Goal: Information Seeking & Learning: Check status

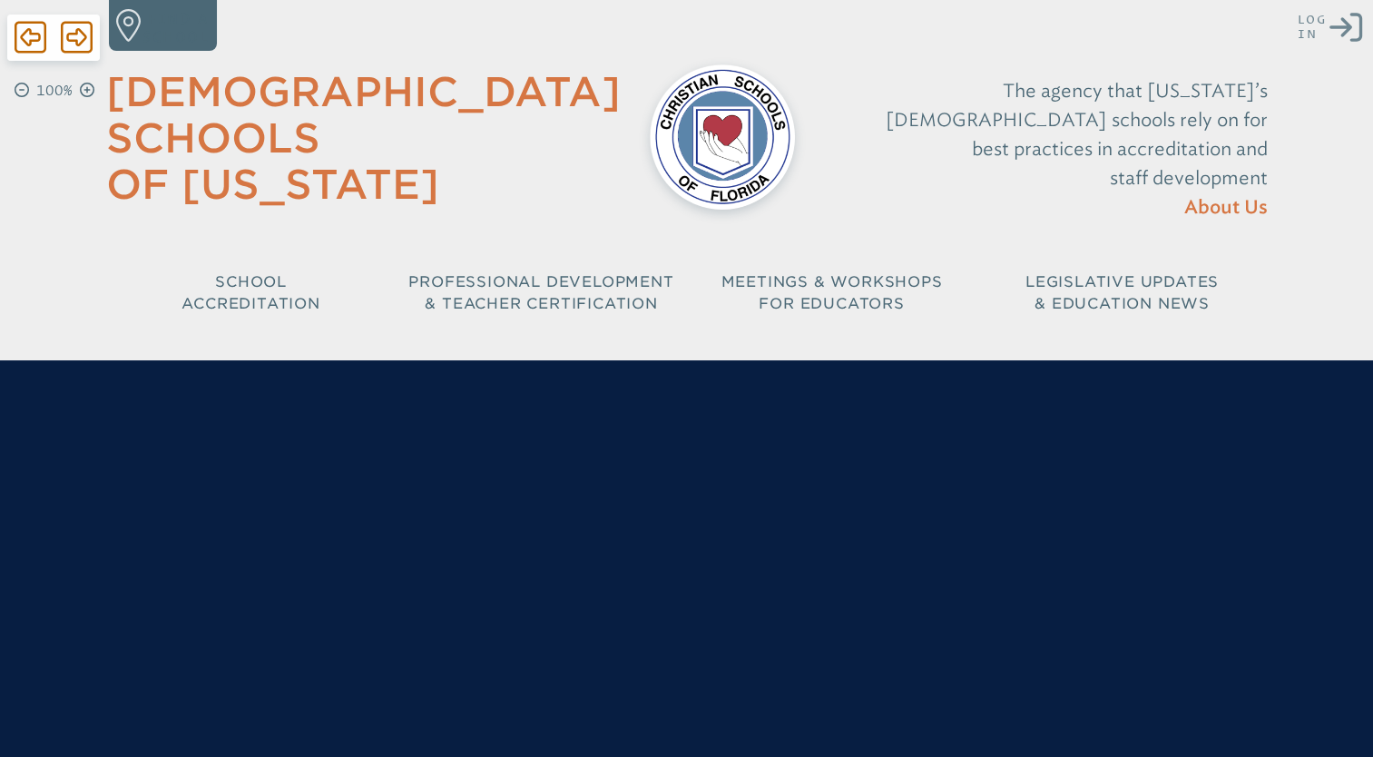
click at [1340, 25] on icon "Log in or Create Account" at bounding box center [1346, 27] width 33 height 33
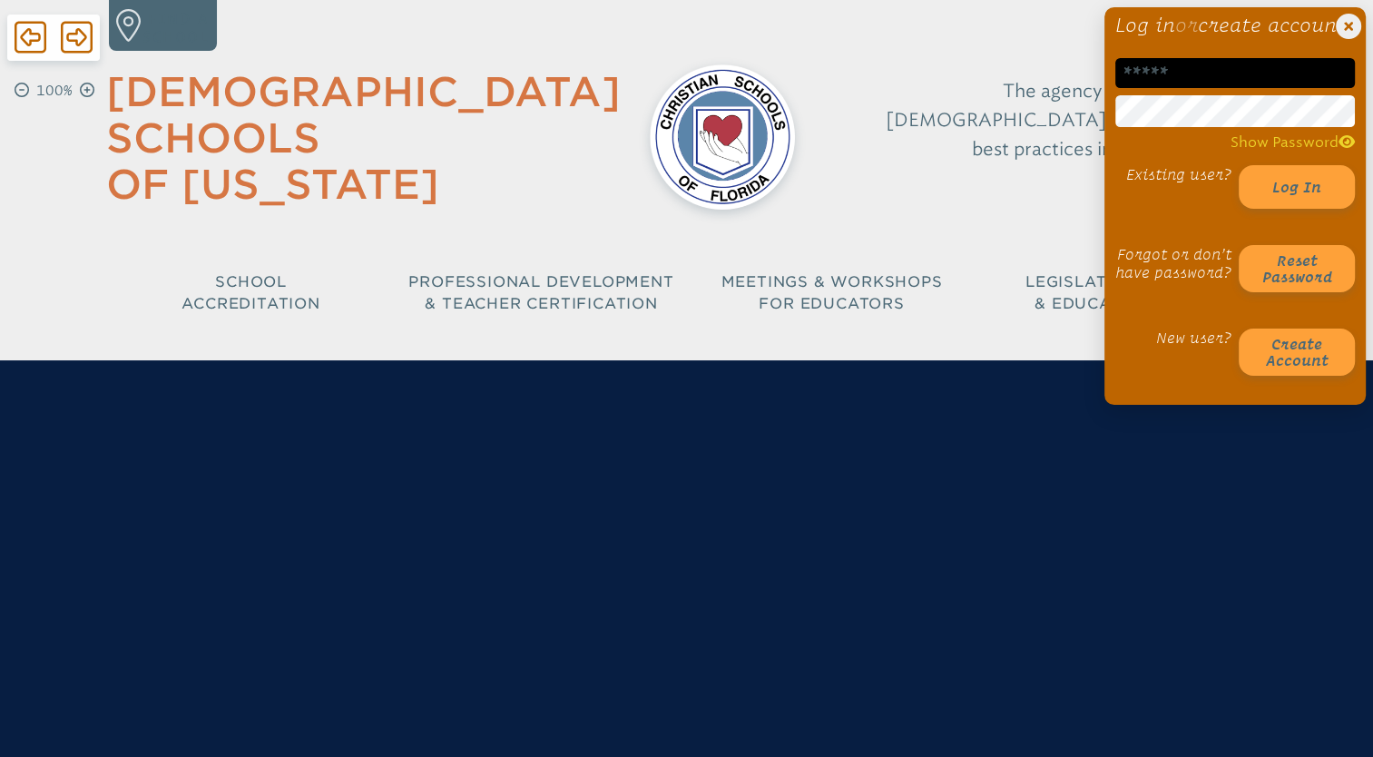
click at [1146, 88] on input "email" at bounding box center [1235, 73] width 240 height 30
type input "**********"
click at [1071, 128] on div "**********" at bounding box center [686, 167] width 1373 height 334
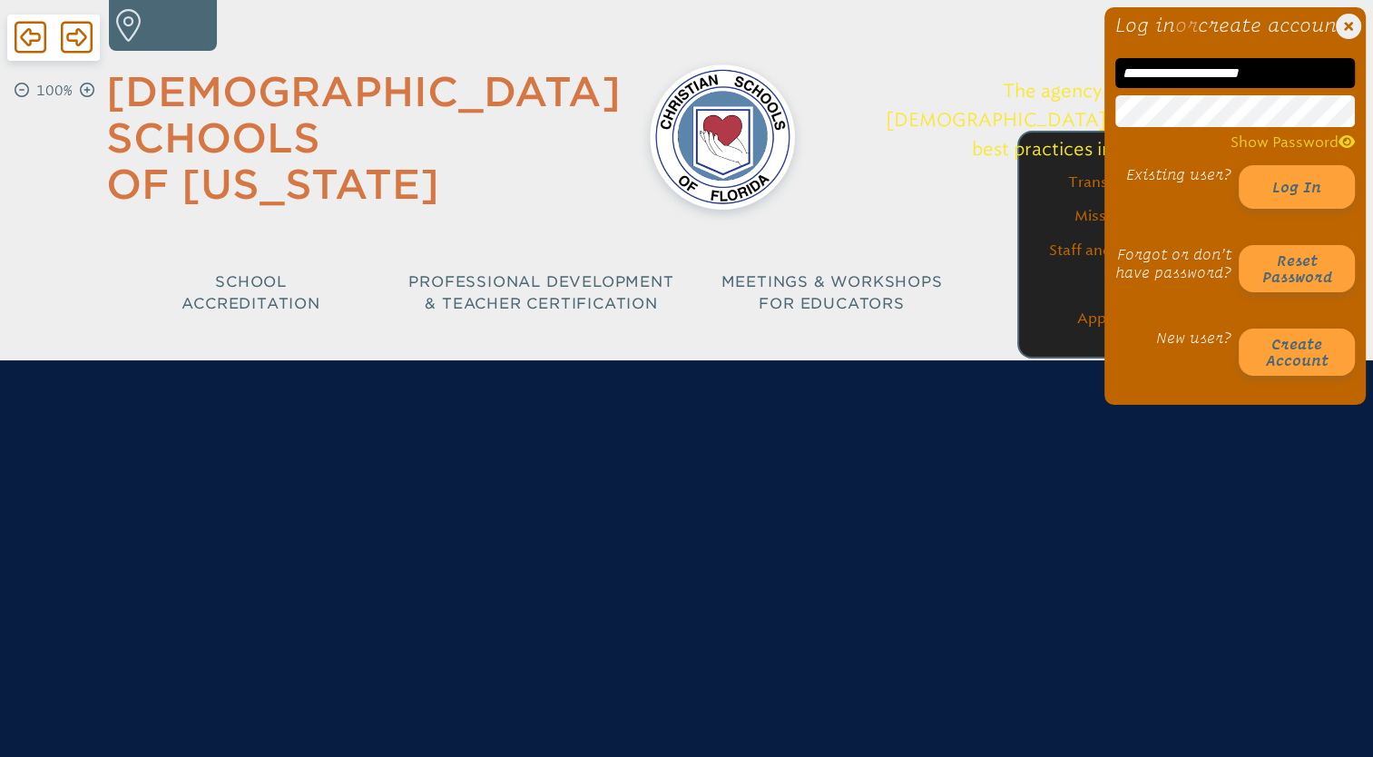
click at [1239, 165] on button "Log in" at bounding box center [1297, 187] width 116 height 44
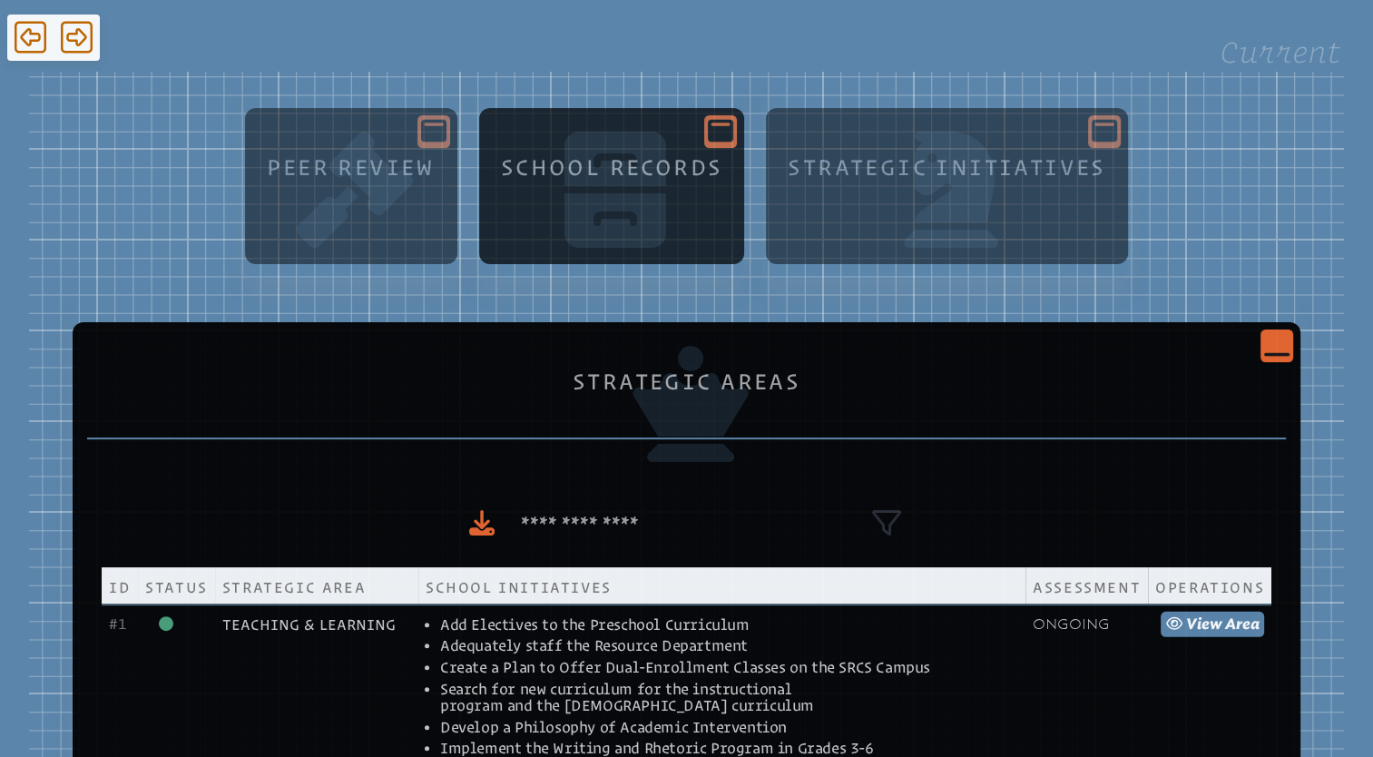
scroll to position [263, 0]
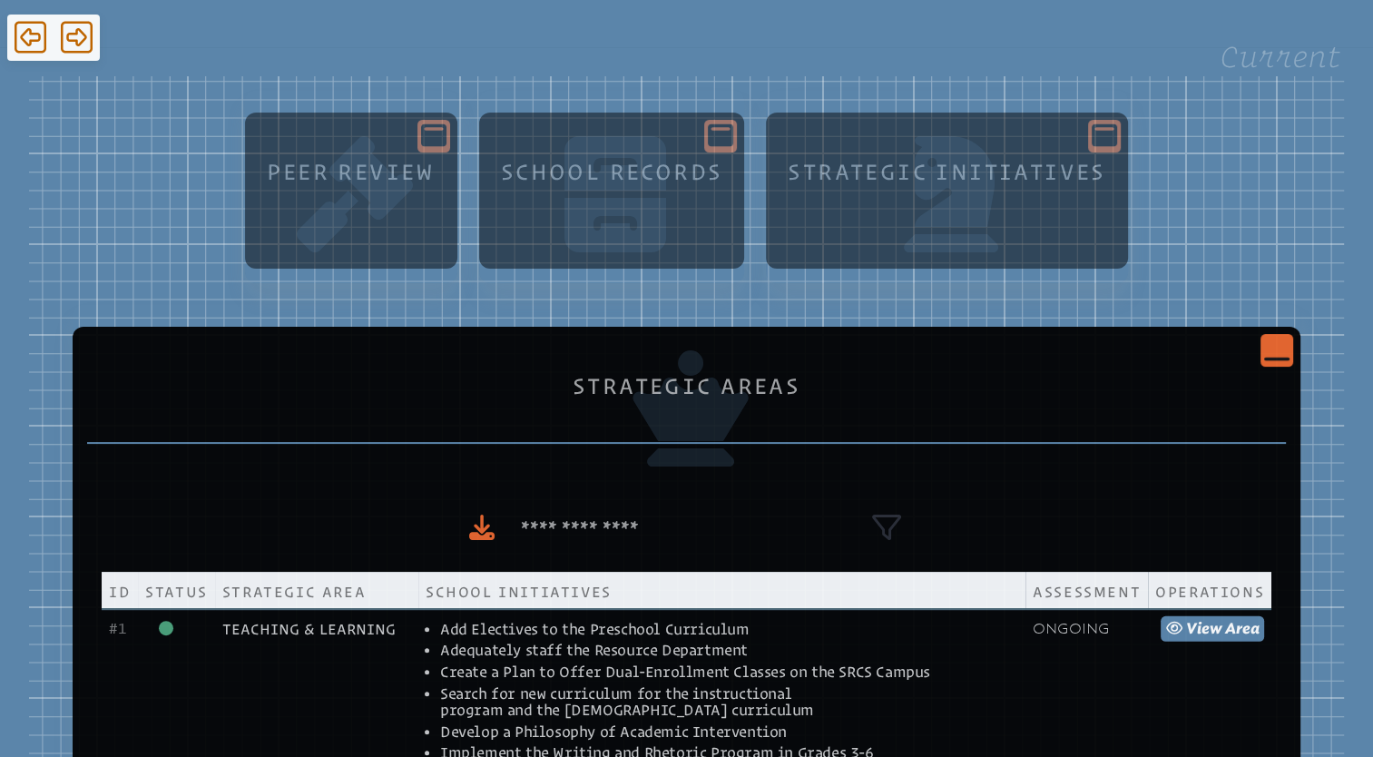
click at [1272, 361] on div "Close Console" at bounding box center [1277, 350] width 33 height 33
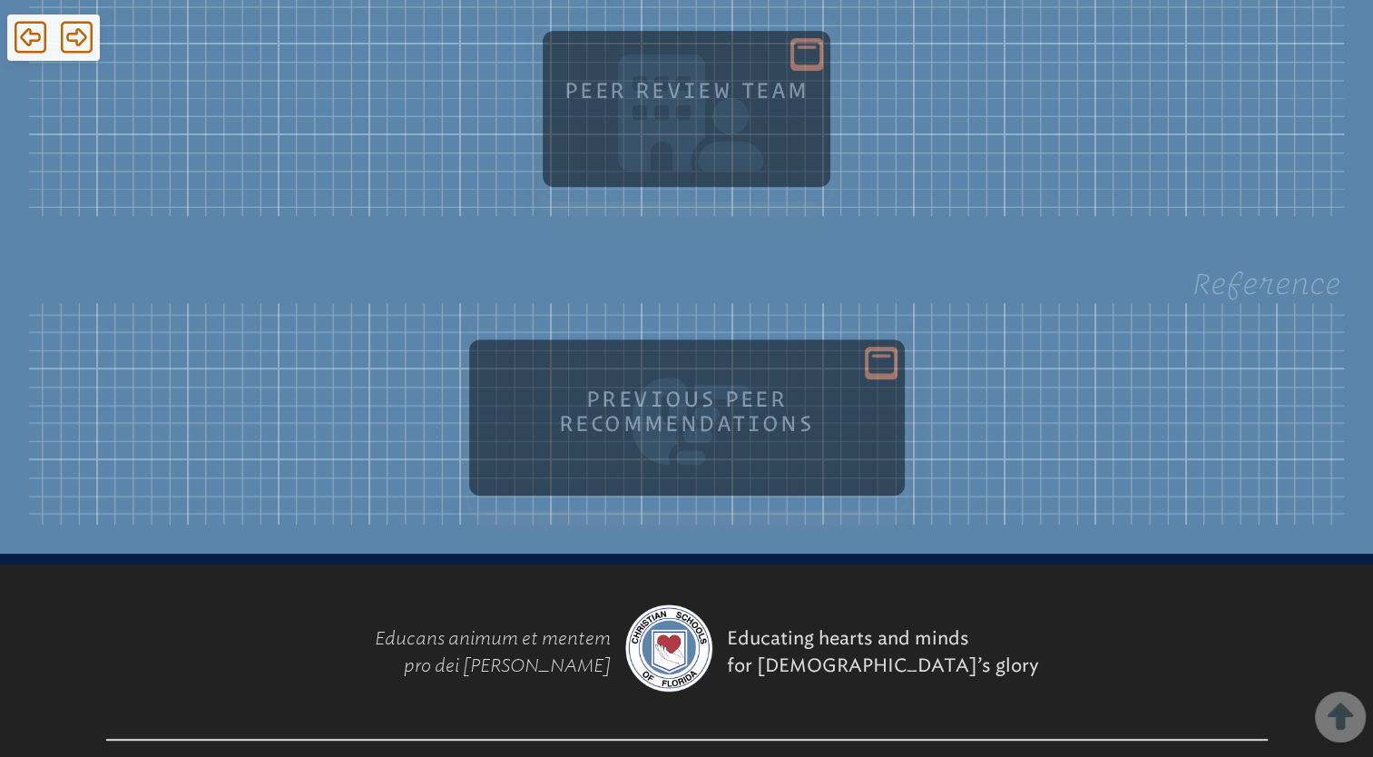
scroll to position [562, 0]
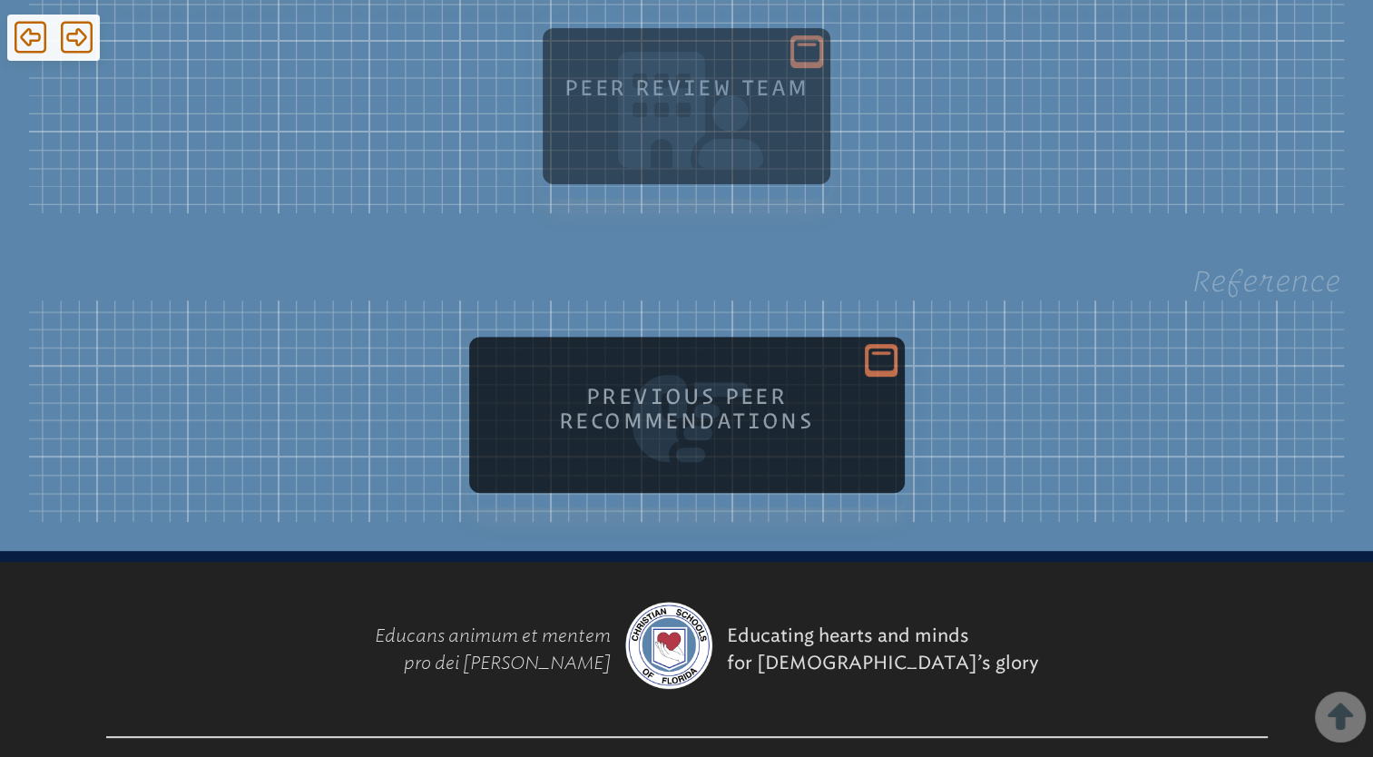
click at [892, 373] on div at bounding box center [881, 360] width 33 height 33
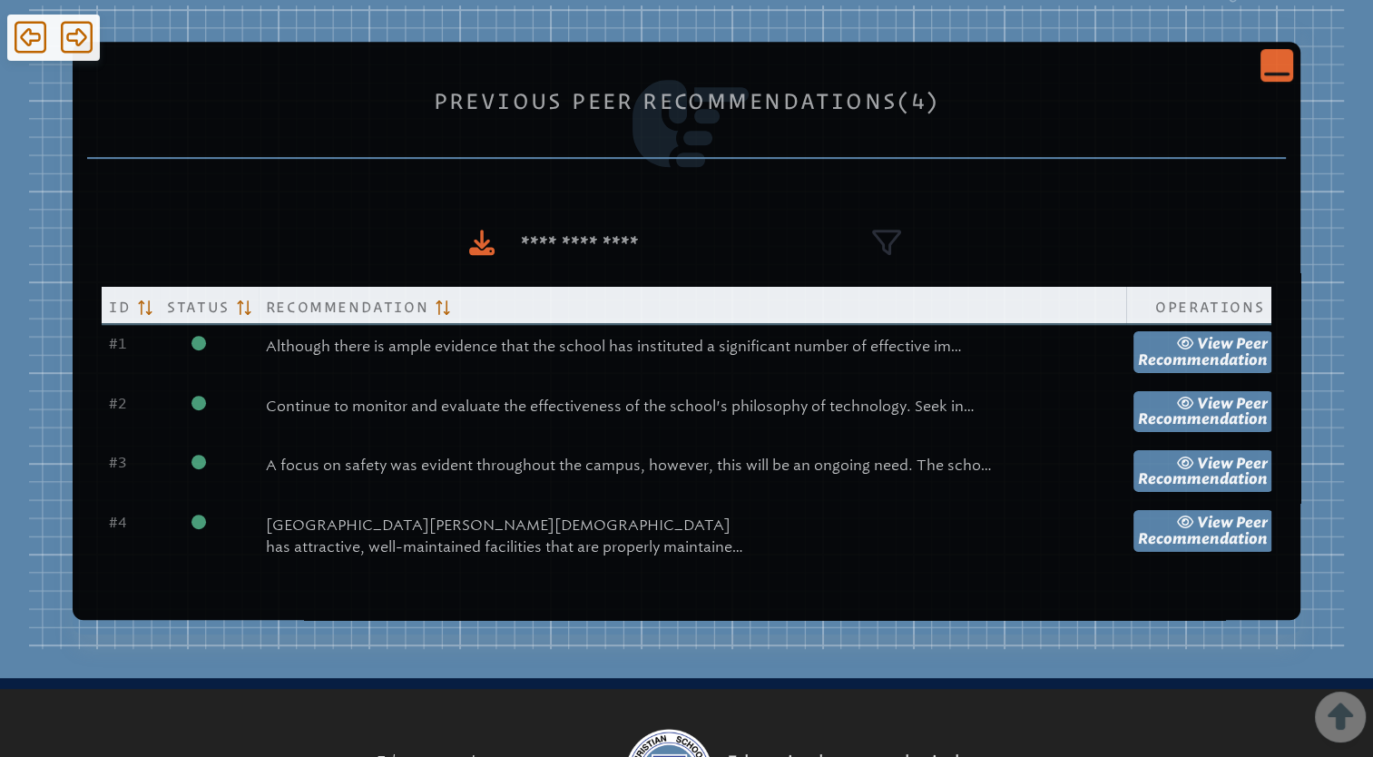
scroll to position [864, 0]
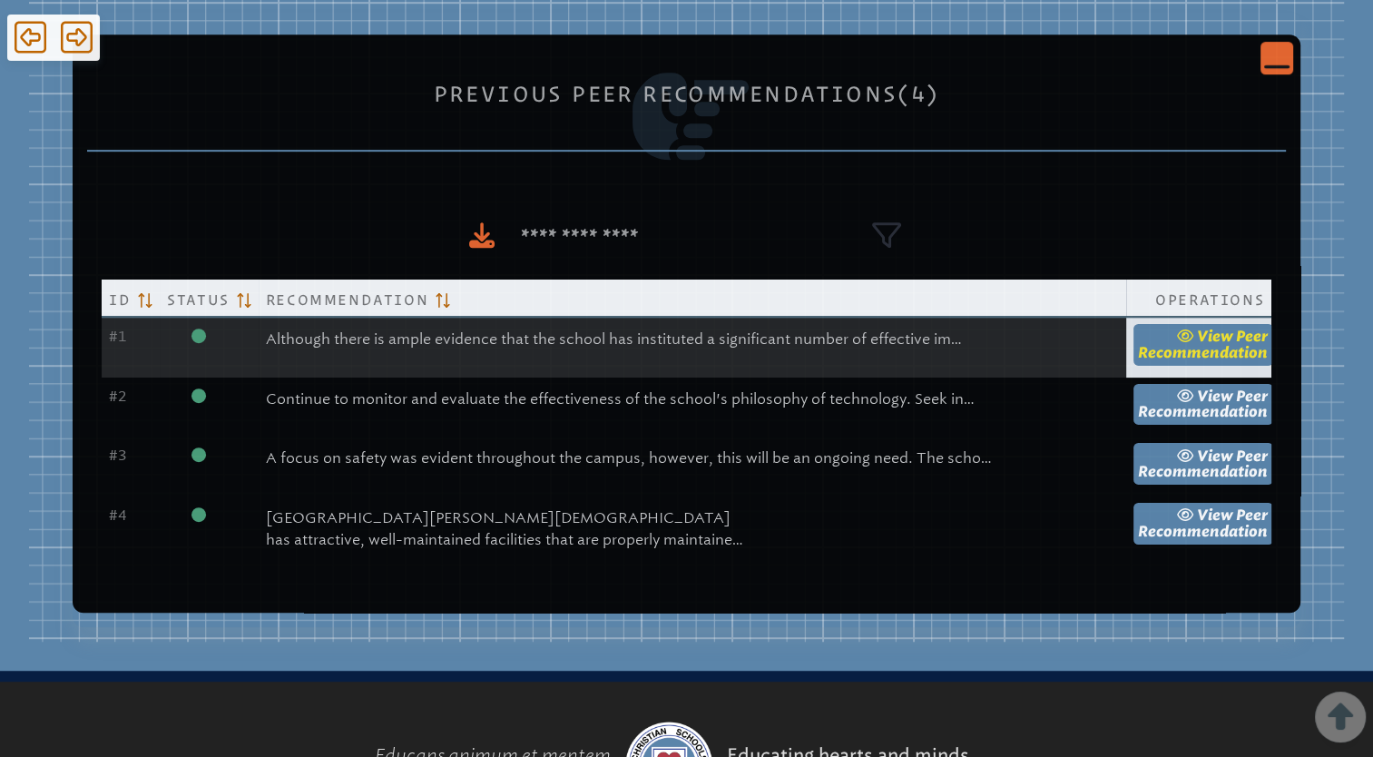
click at [1177, 341] on icon at bounding box center [1187, 336] width 20 height 15
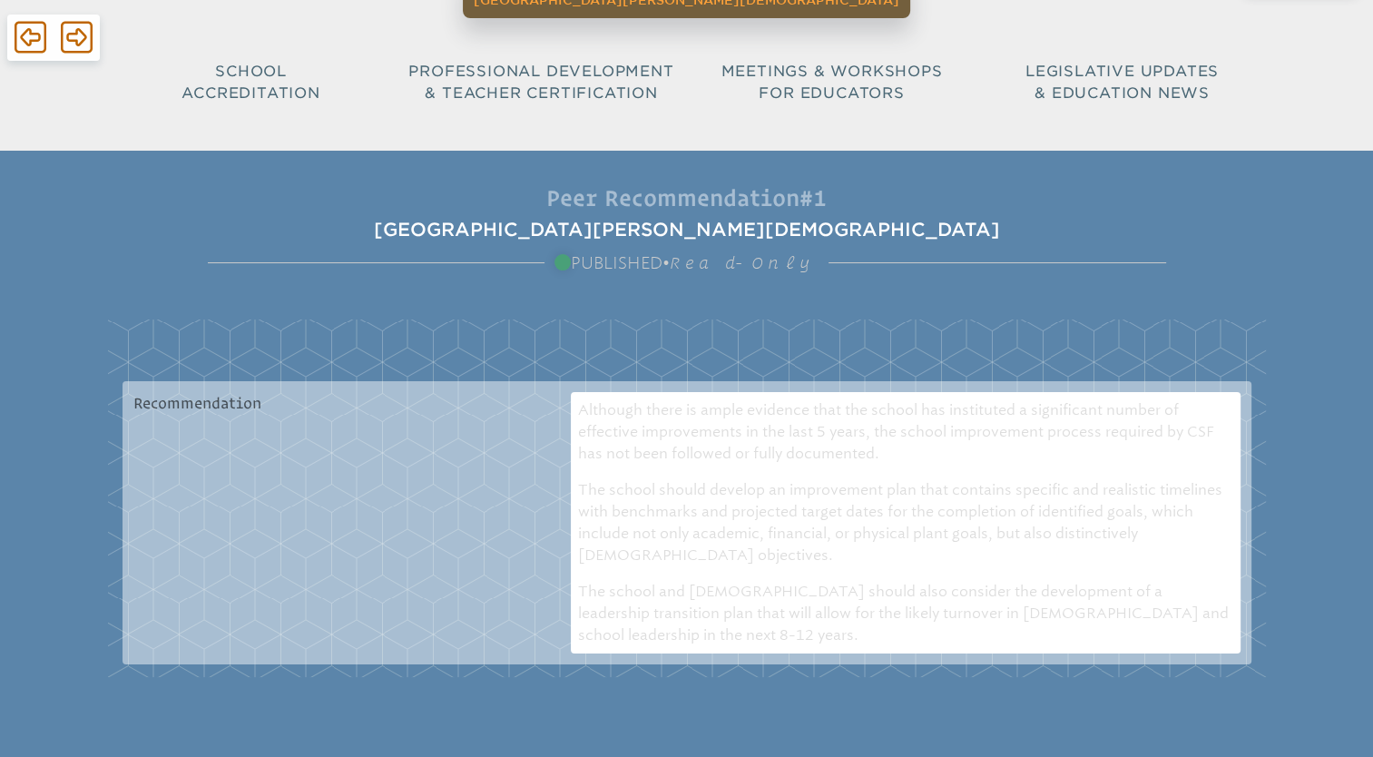
scroll to position [119, 0]
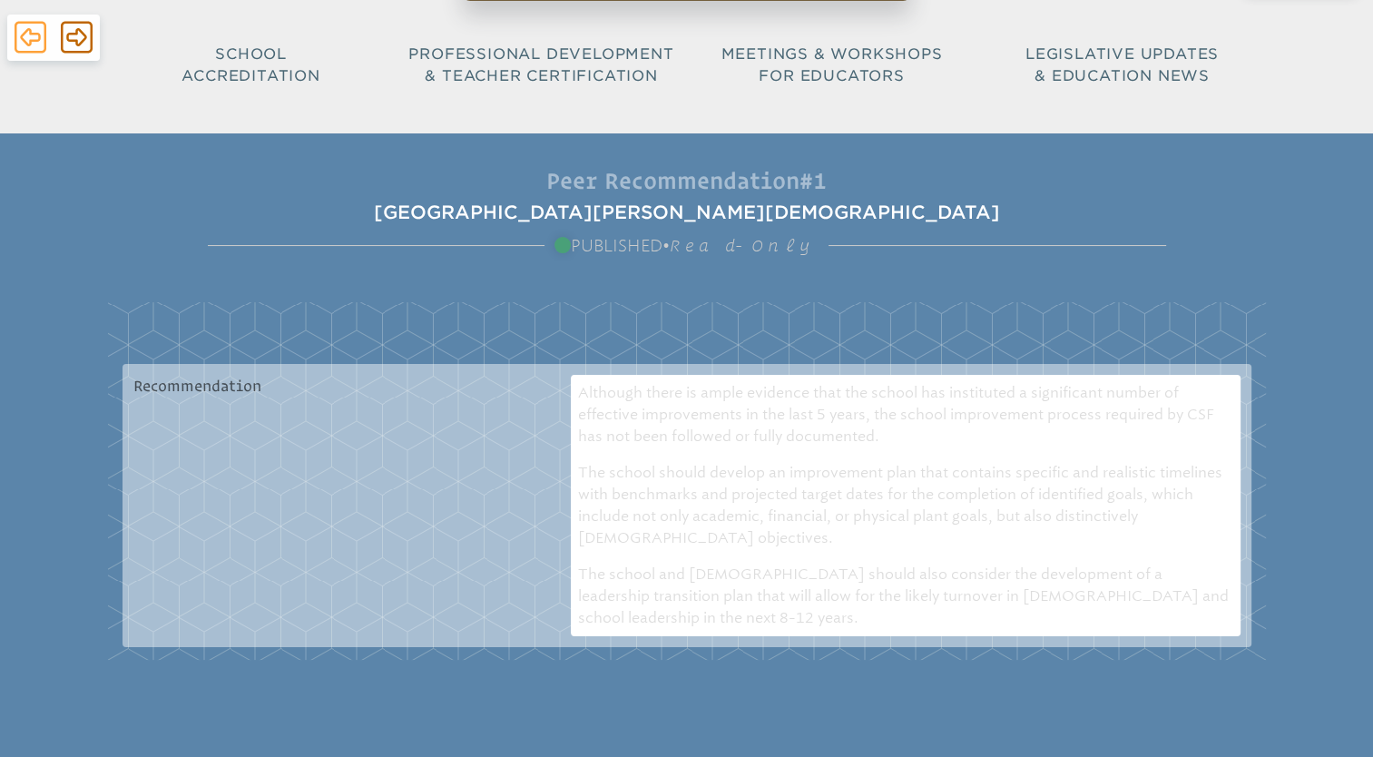
click at [25, 31] on icon at bounding box center [31, 37] width 32 height 36
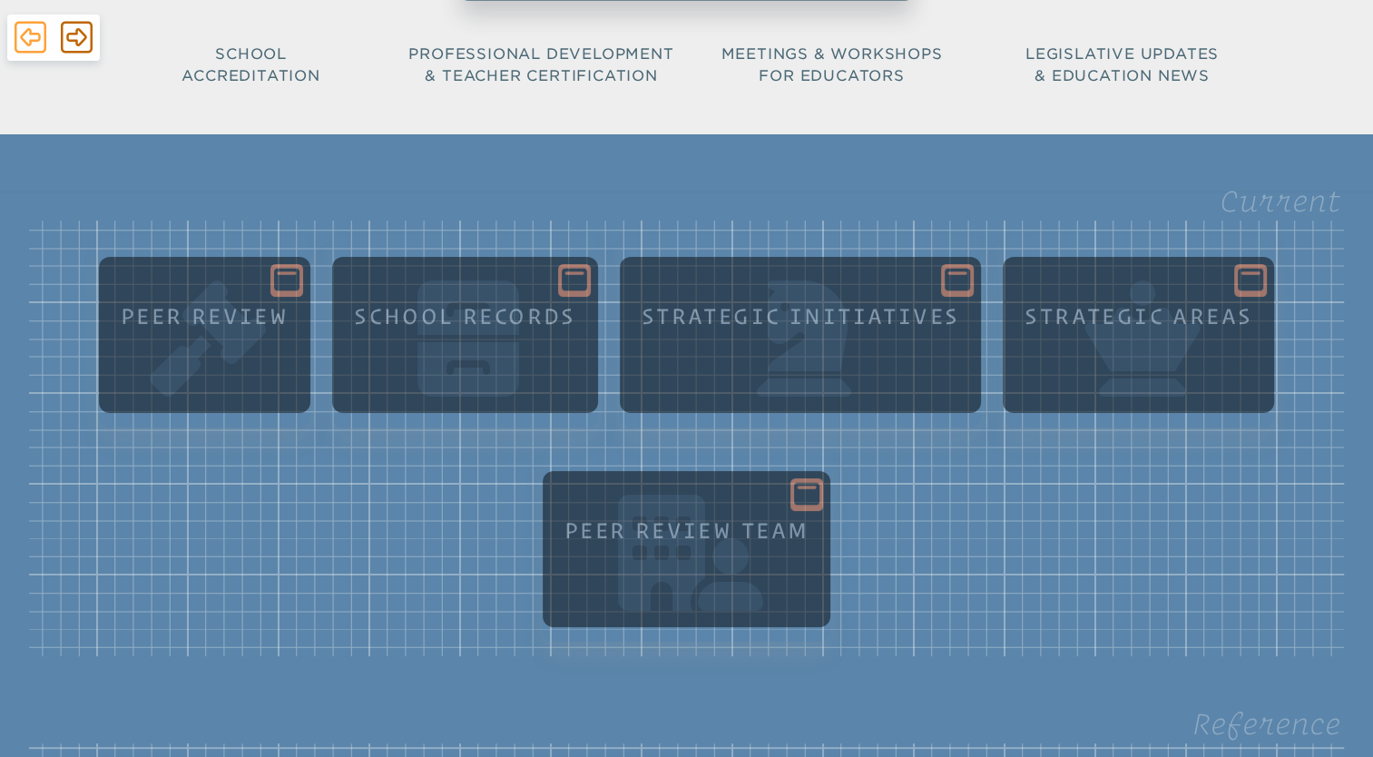
scroll to position [864, 0]
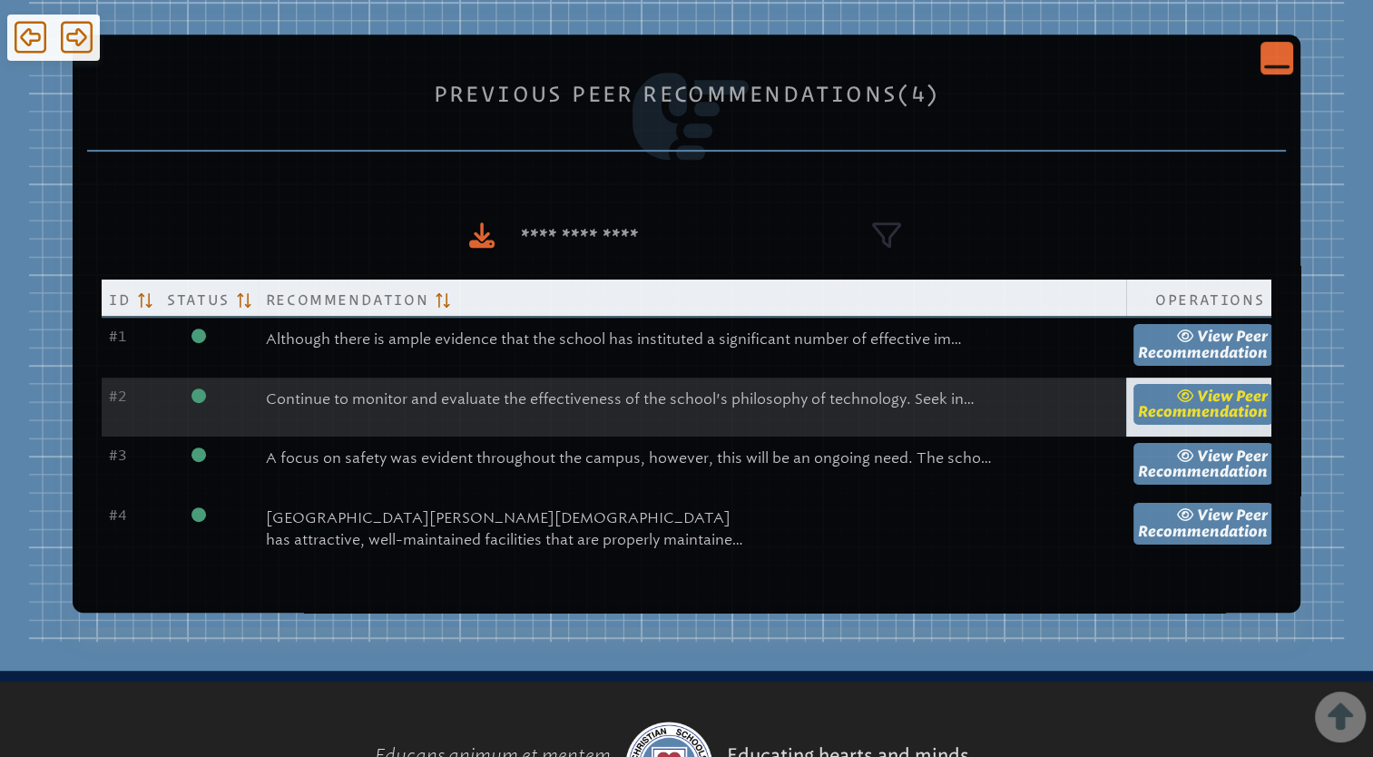
click at [1177, 390] on icon at bounding box center [1187, 395] width 20 height 15
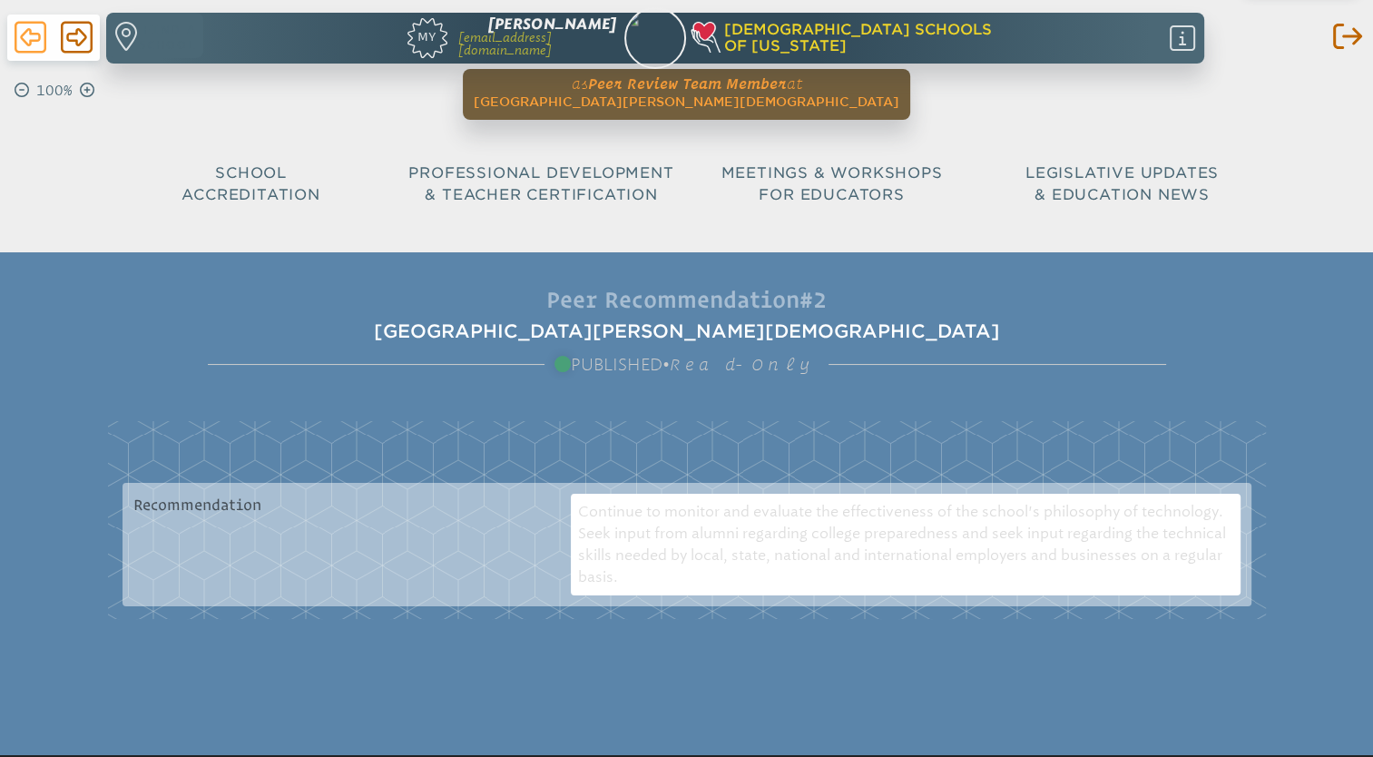
click at [34, 33] on icon at bounding box center [31, 38] width 32 height 32
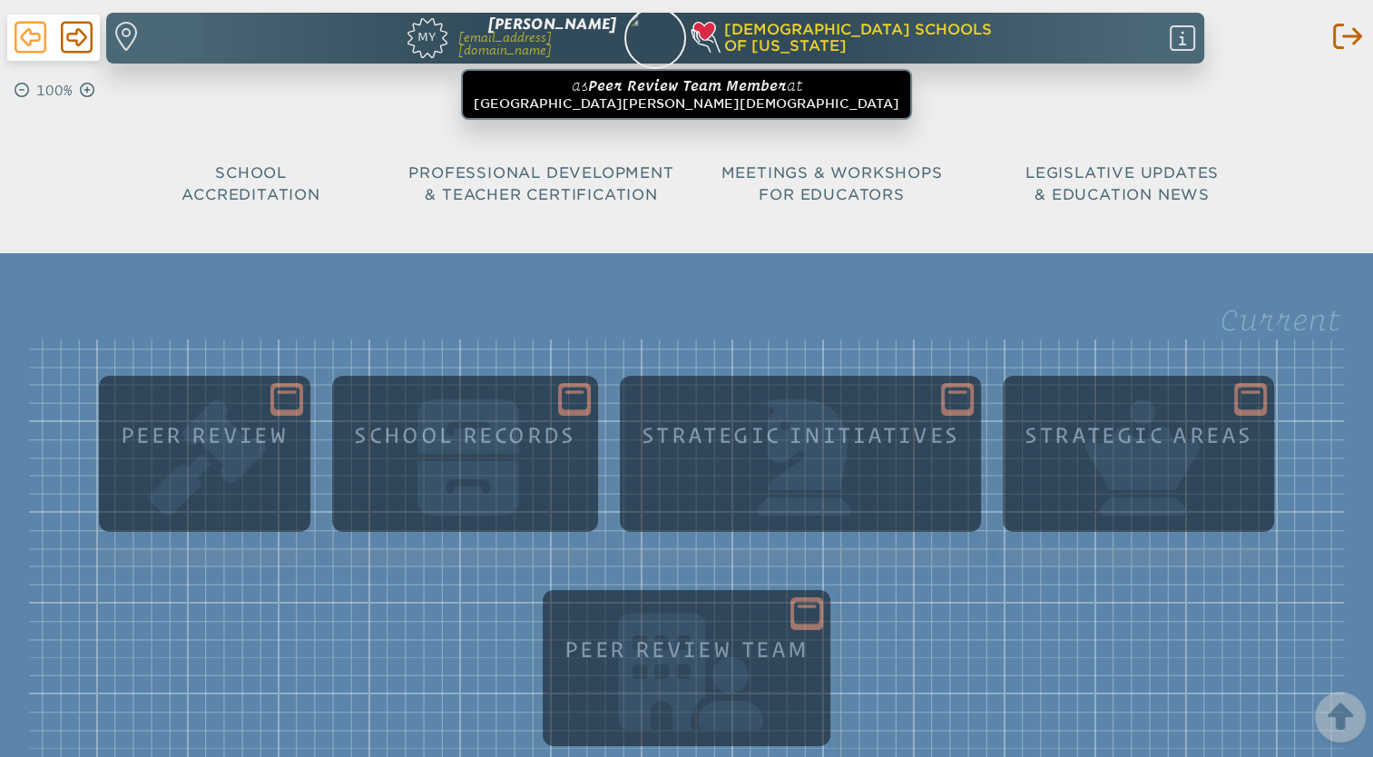
scroll to position [864, 0]
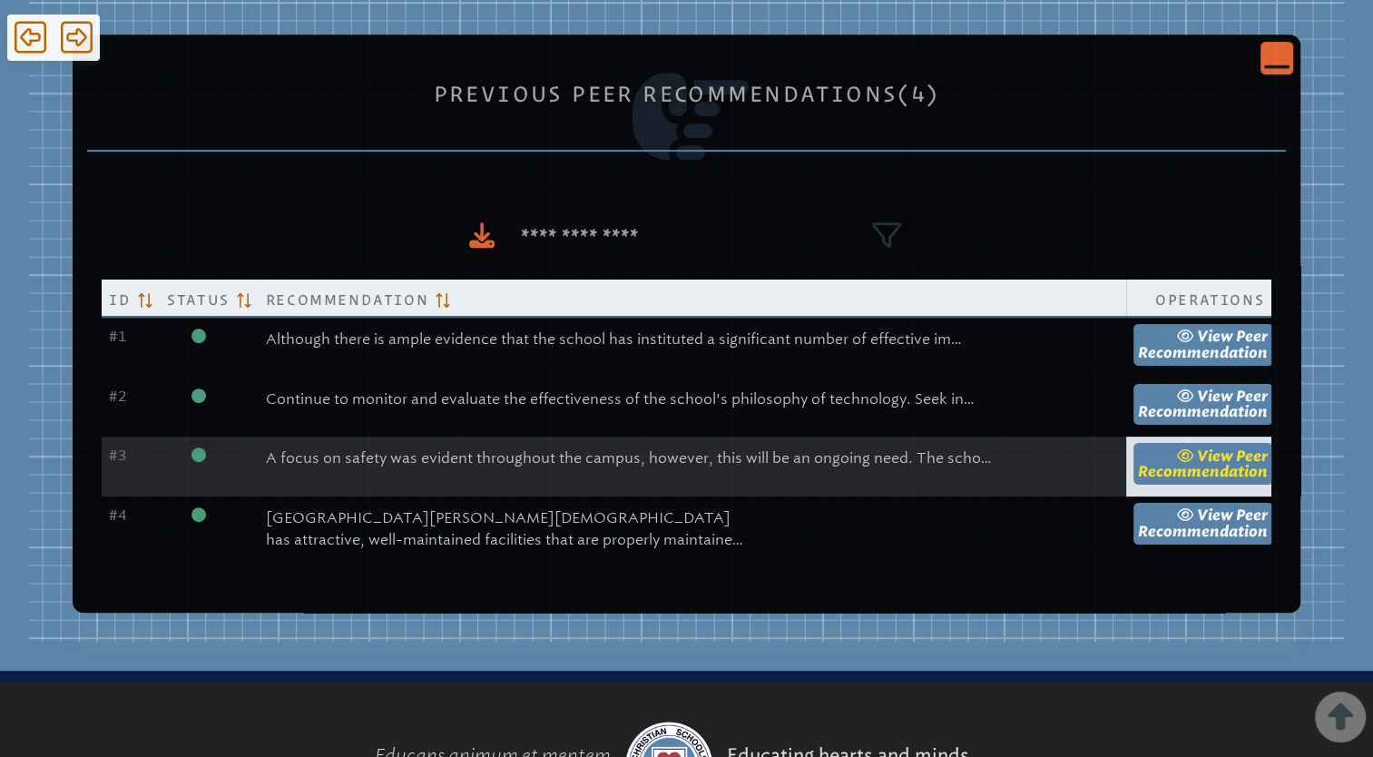
click at [1177, 448] on span "view" at bounding box center [1205, 455] width 56 height 17
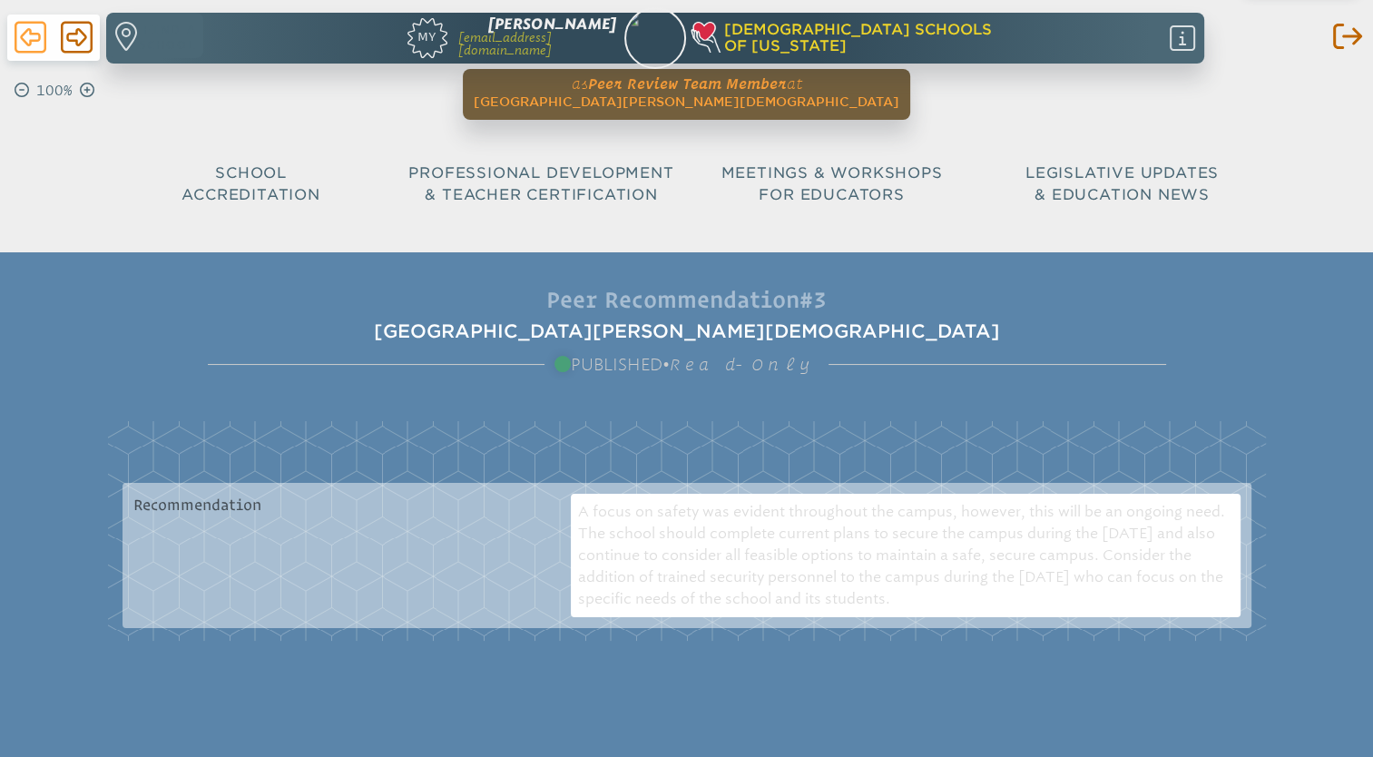
click at [21, 45] on icon at bounding box center [31, 37] width 32 height 36
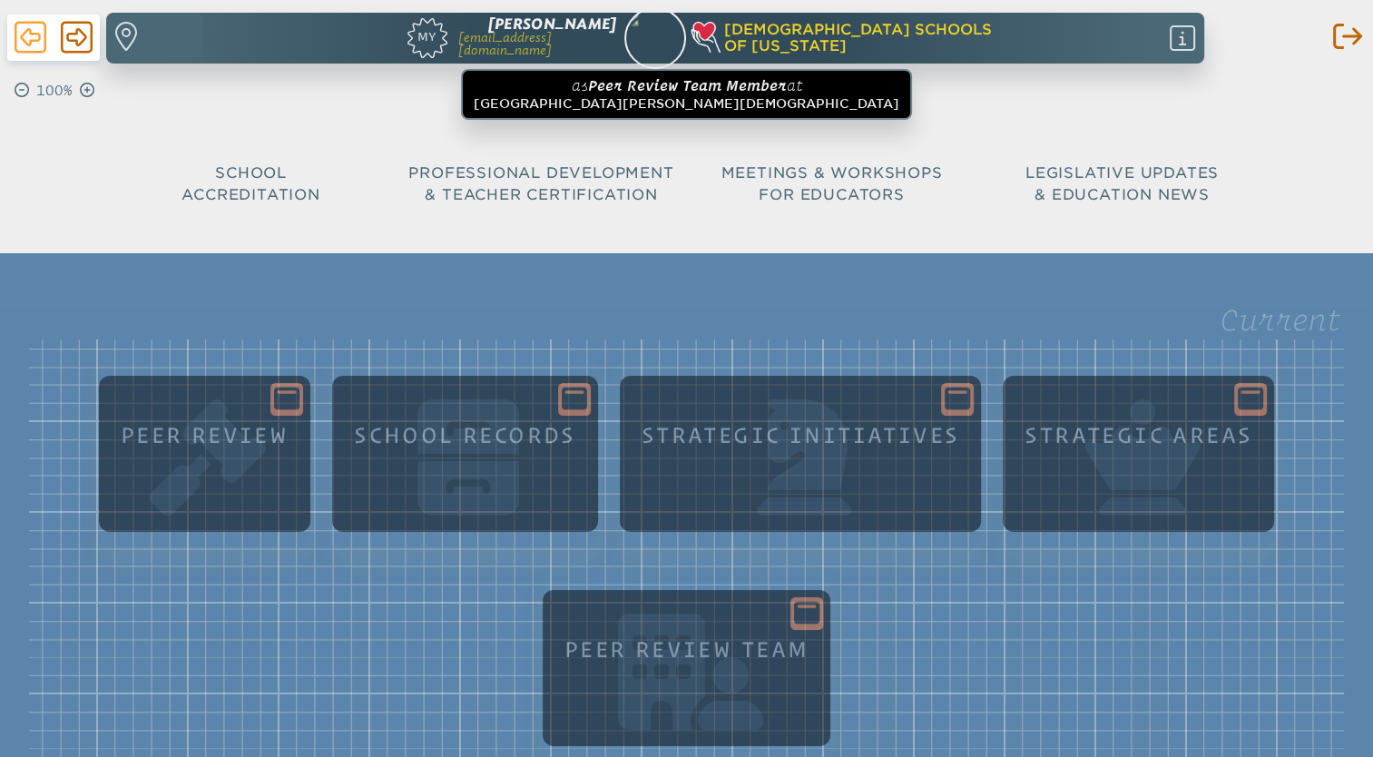
scroll to position [864, 0]
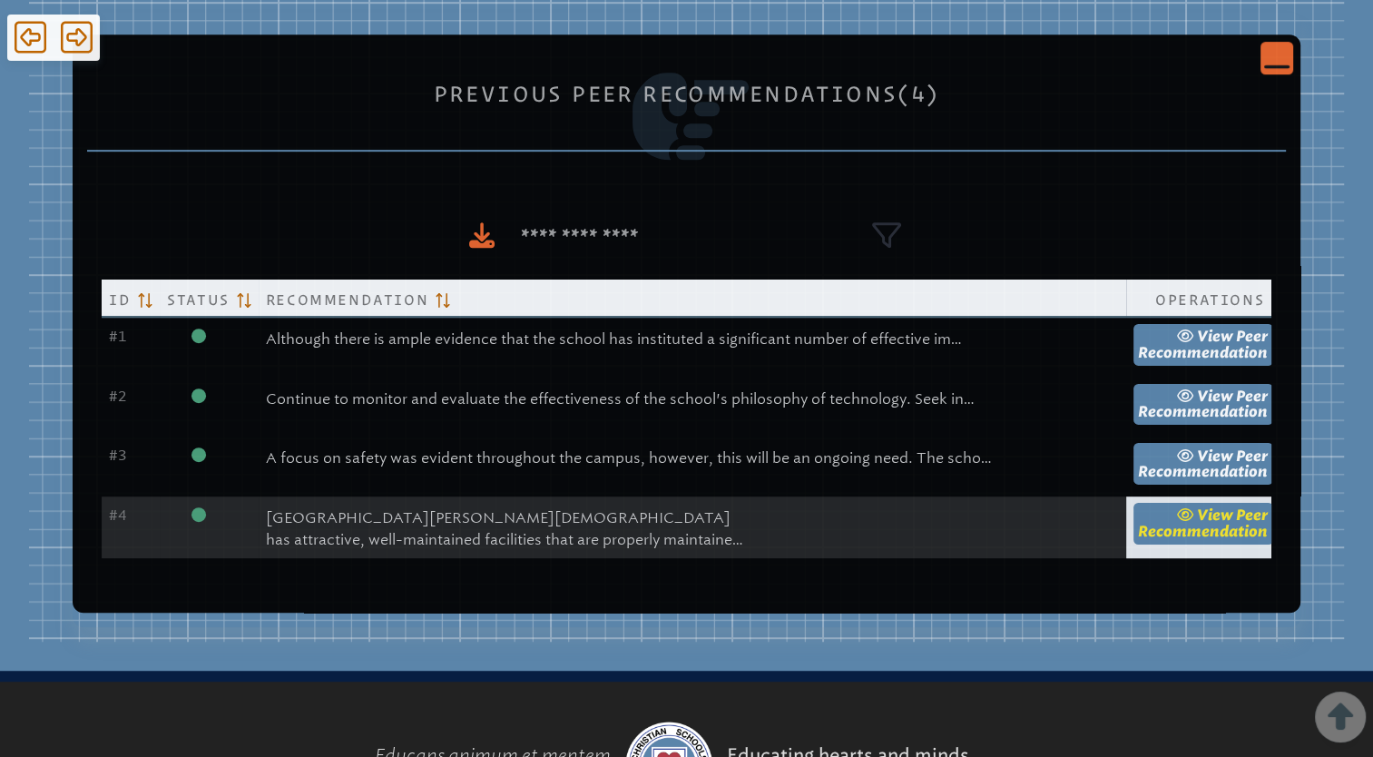
click at [1138, 528] on span "Peer Recommendation" at bounding box center [1203, 523] width 130 height 34
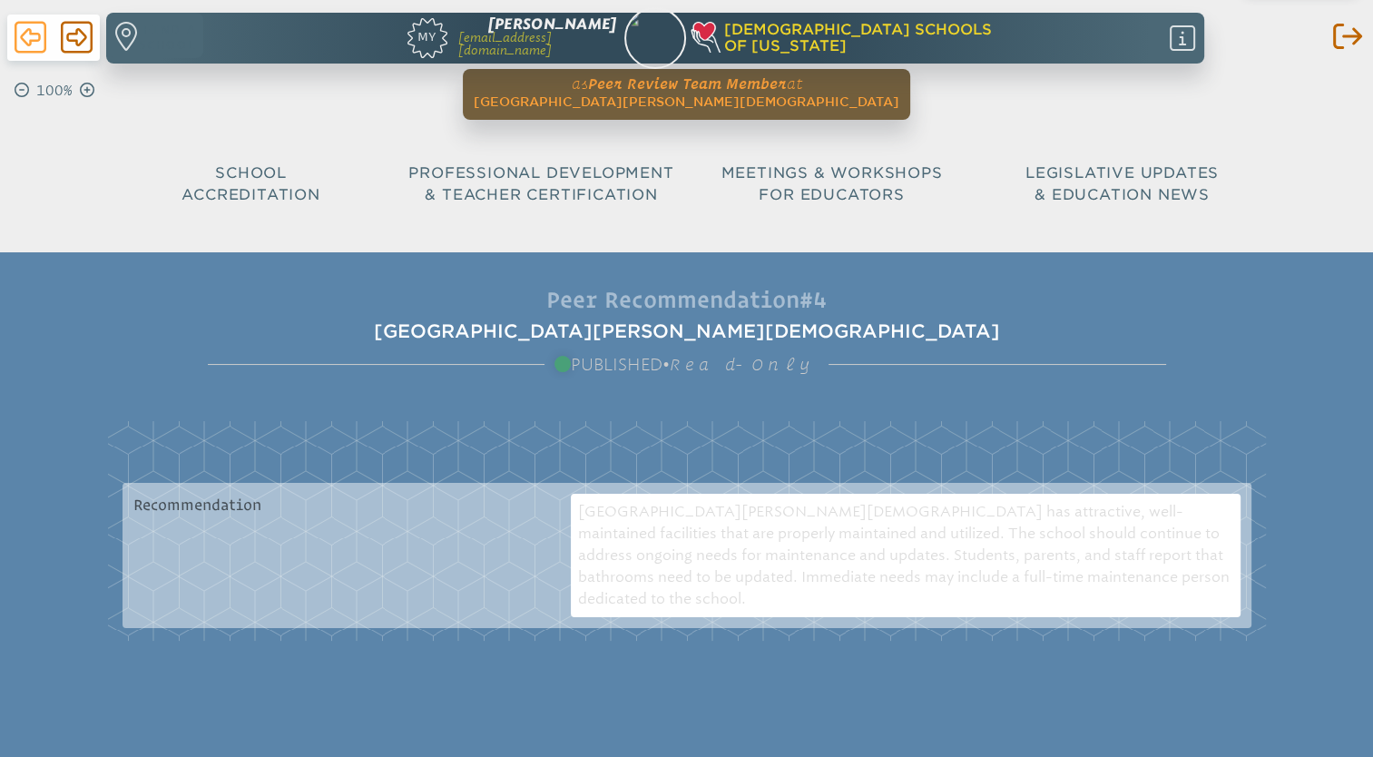
click at [22, 35] on icon at bounding box center [31, 38] width 32 height 32
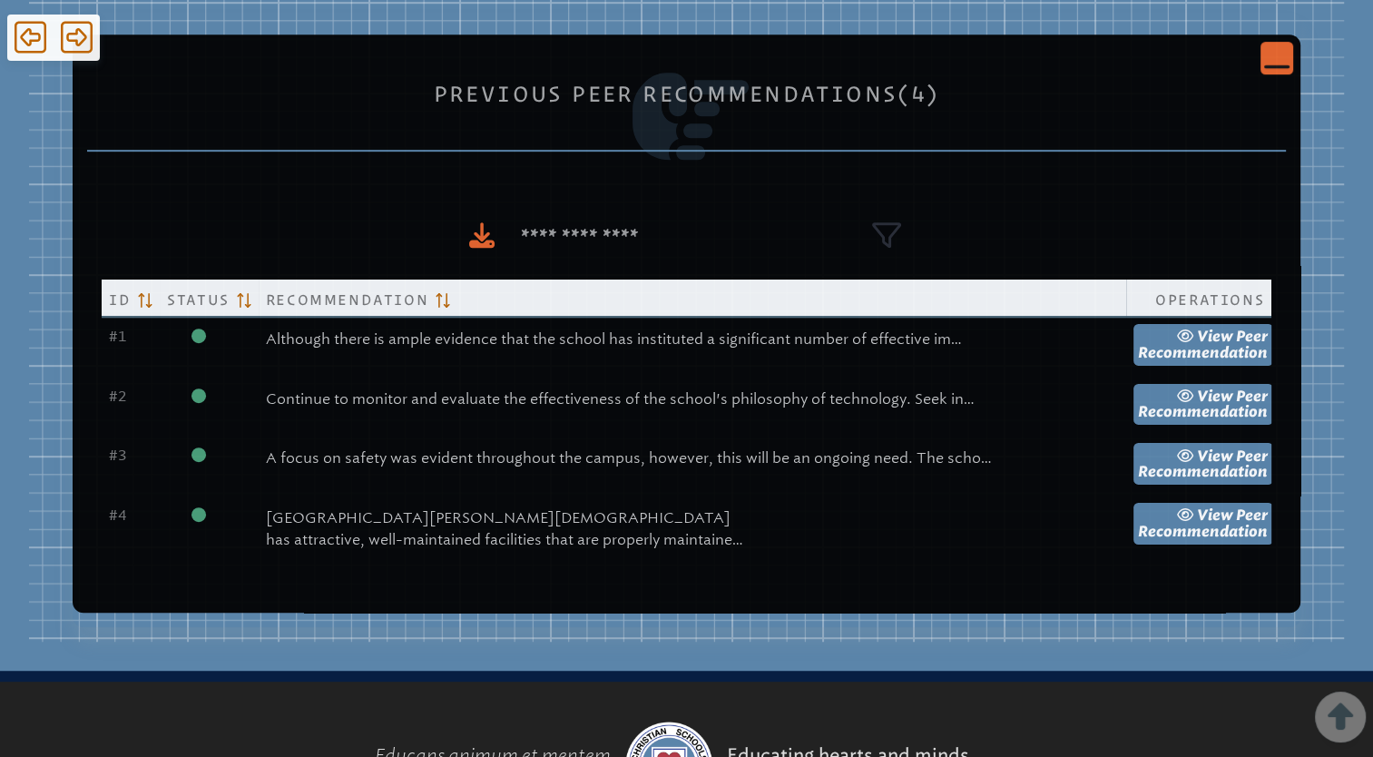
click at [1264, 53] on icon "Close Console" at bounding box center [1276, 56] width 25 height 25
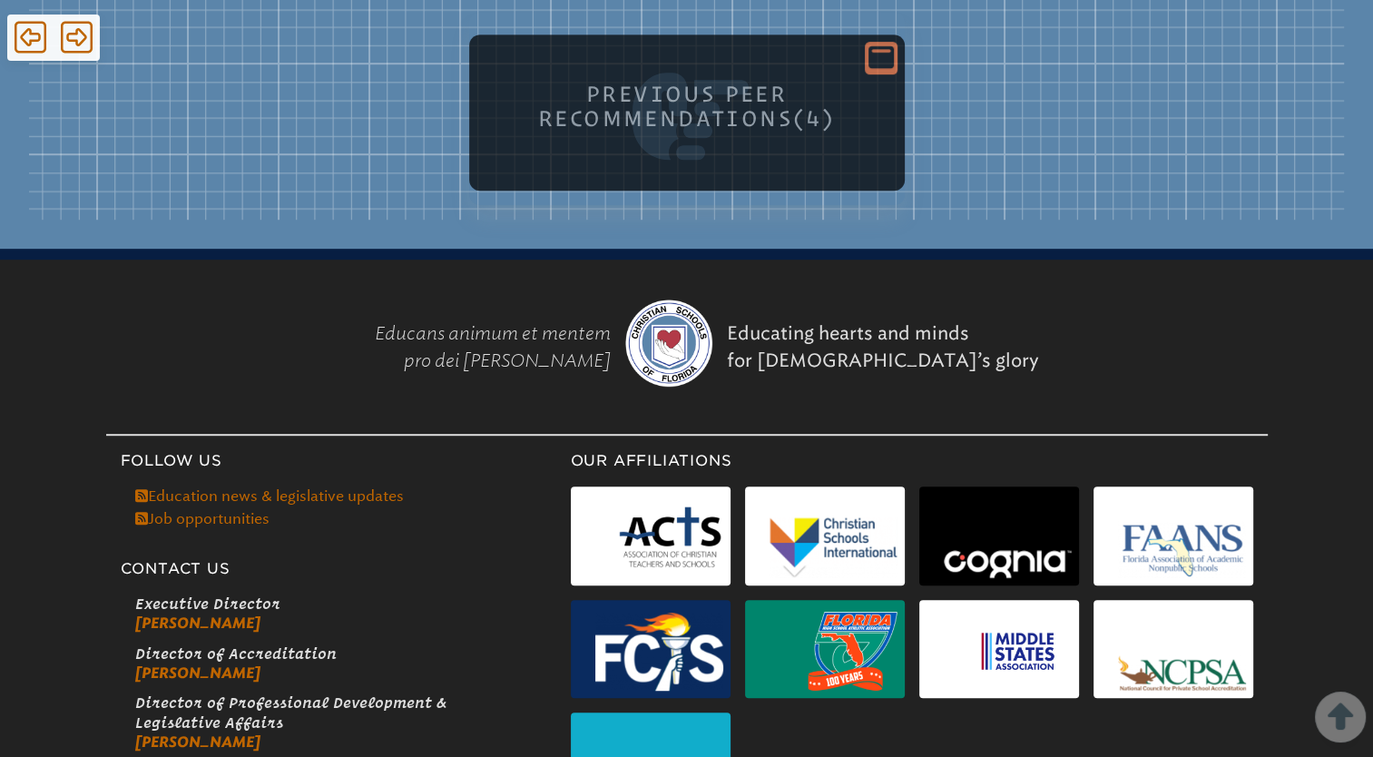
click at [968, 152] on div "Reference Previous Peer Recommendations (4) Id Status Recommendation Operations…" at bounding box center [686, 108] width 1315 height 221
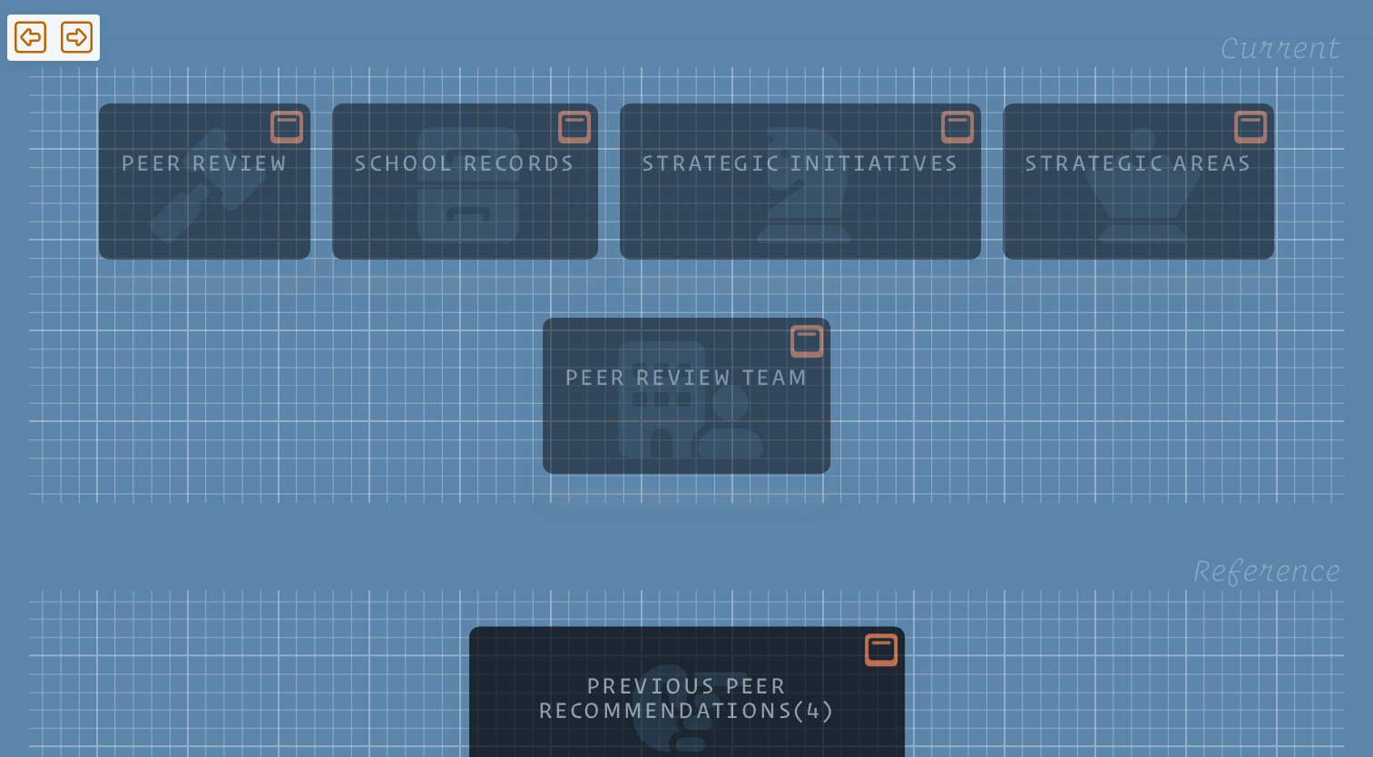
scroll to position [0, 0]
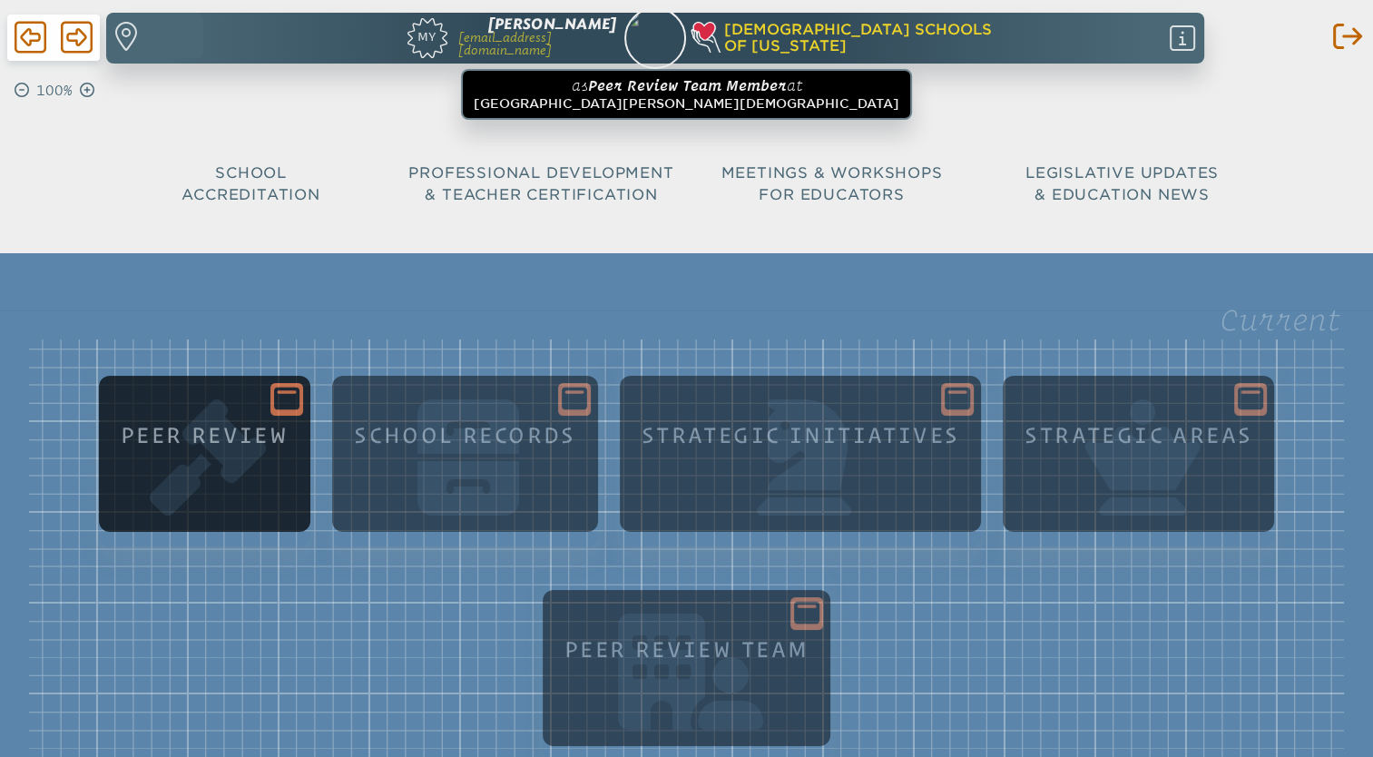
click at [291, 392] on icon at bounding box center [286, 398] width 25 height 25
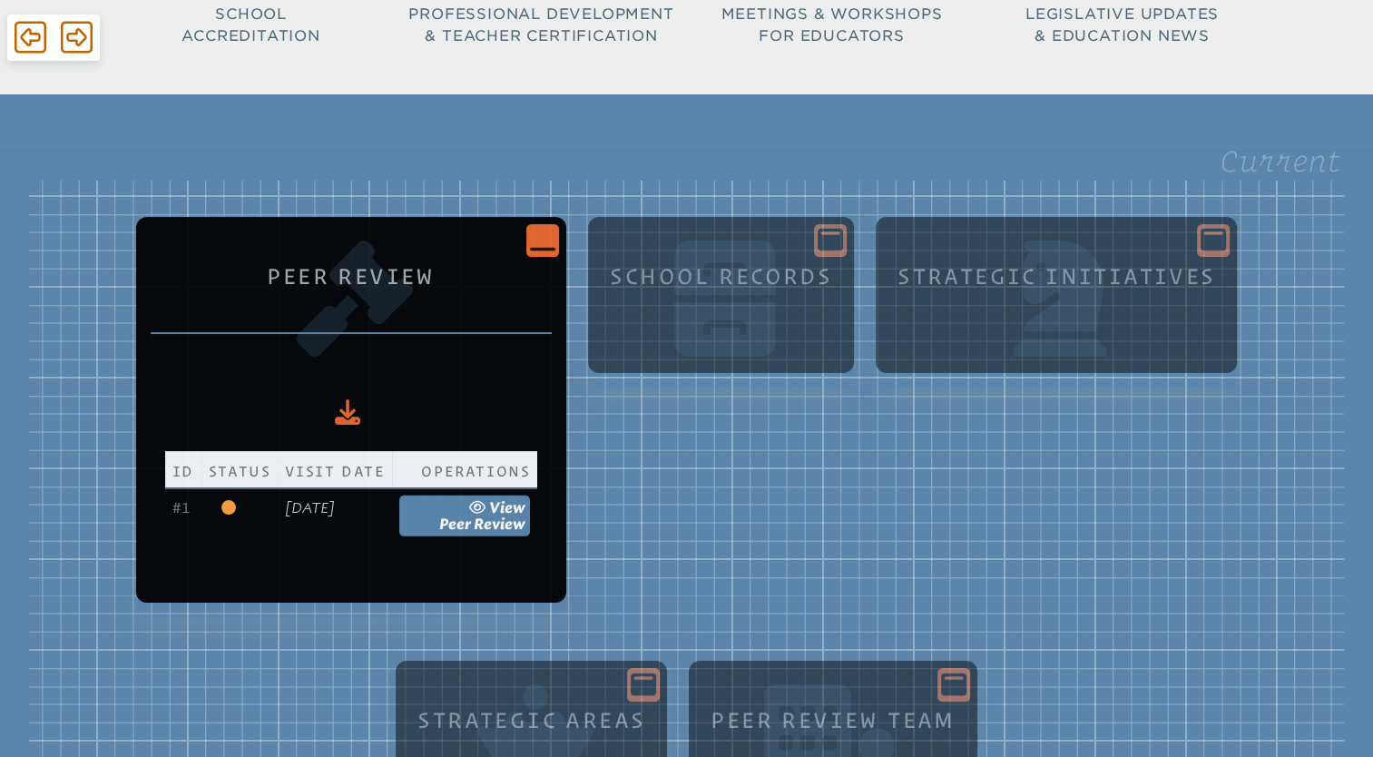
scroll to position [160, 0]
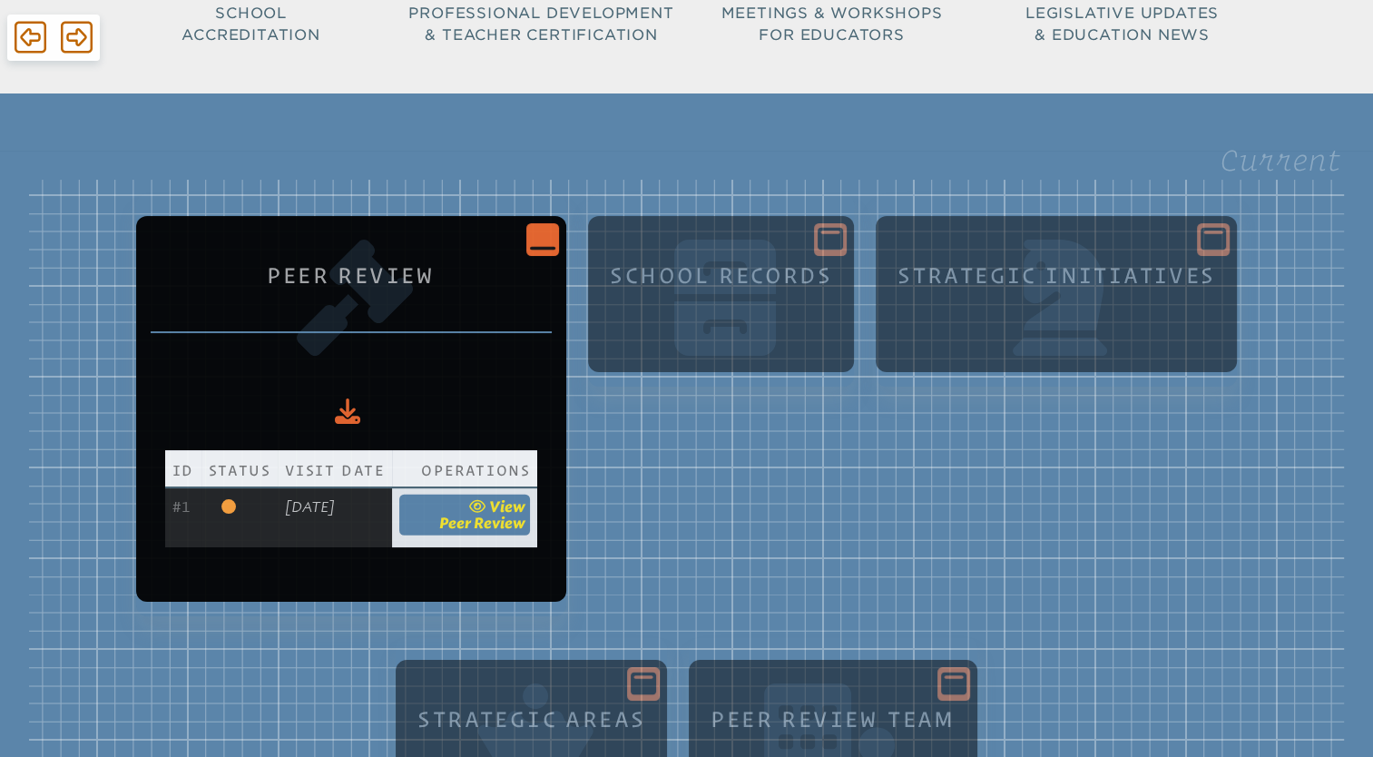
click at [498, 520] on span "Peer Review" at bounding box center [482, 522] width 86 height 17
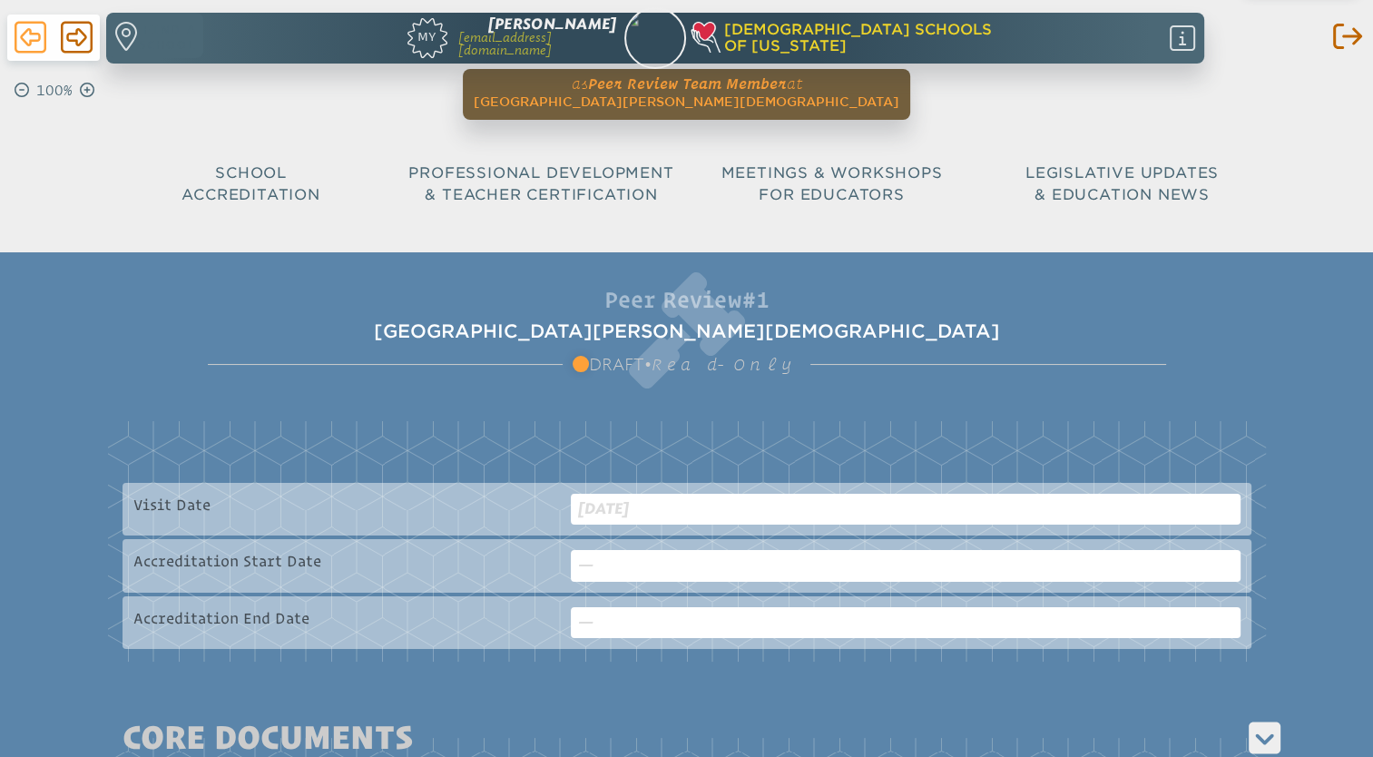
click at [24, 33] on icon at bounding box center [31, 38] width 32 height 32
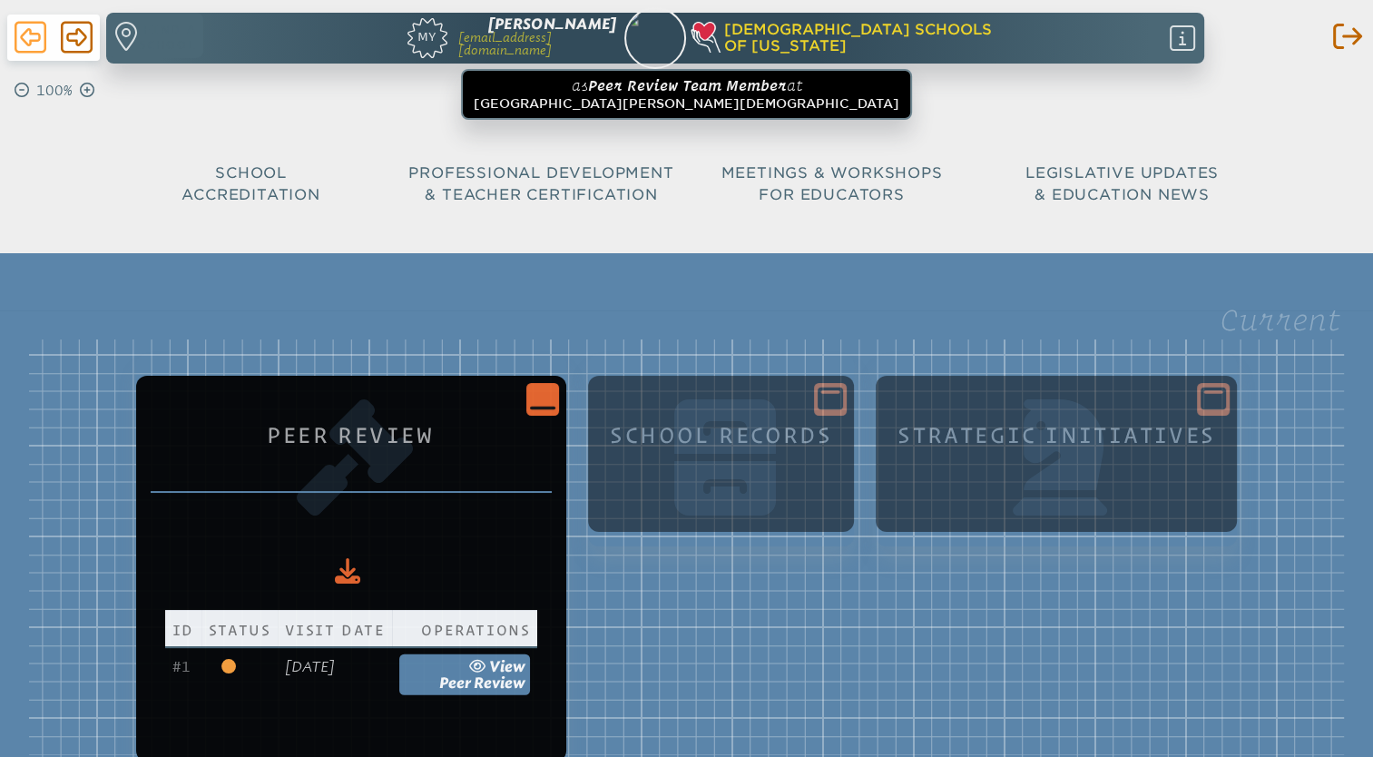
scroll to position [160, 0]
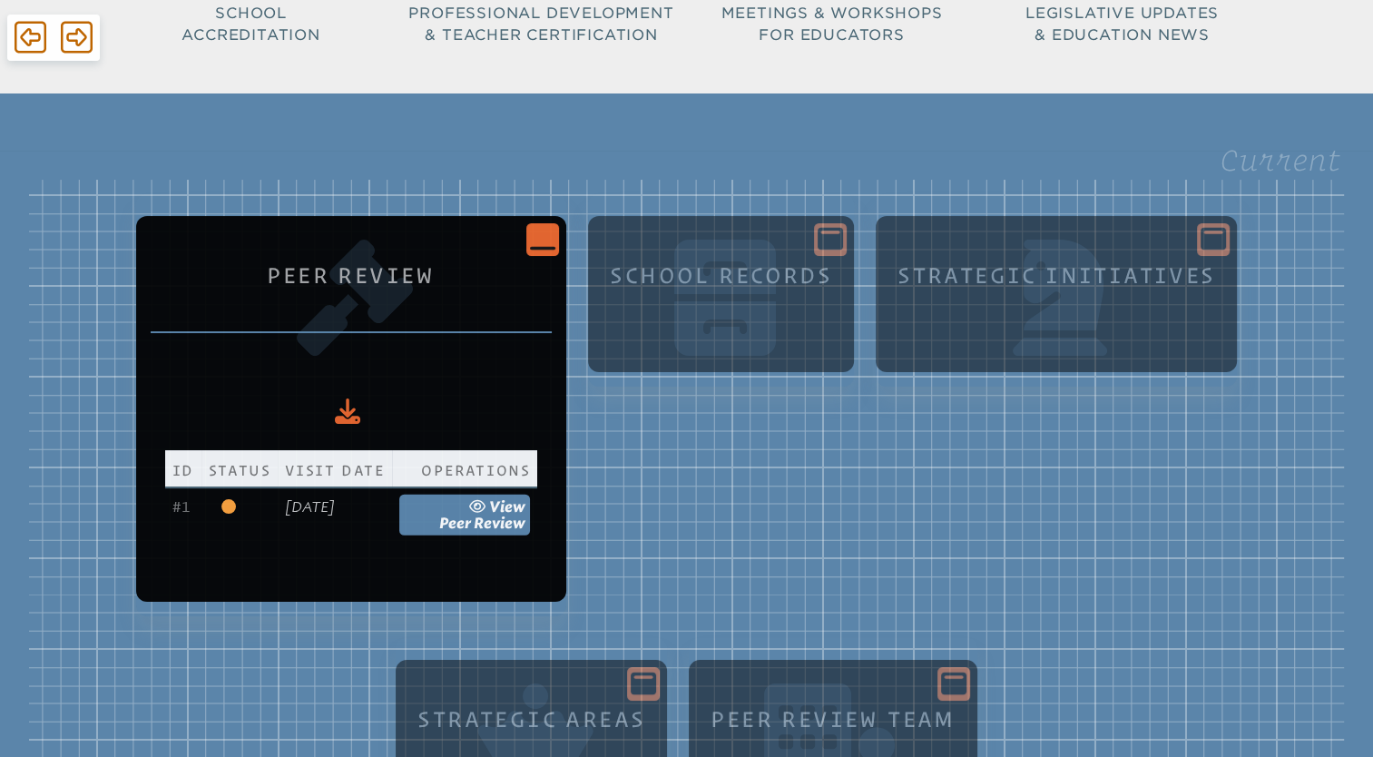
click at [555, 241] on icon "Close Console" at bounding box center [542, 238] width 25 height 25
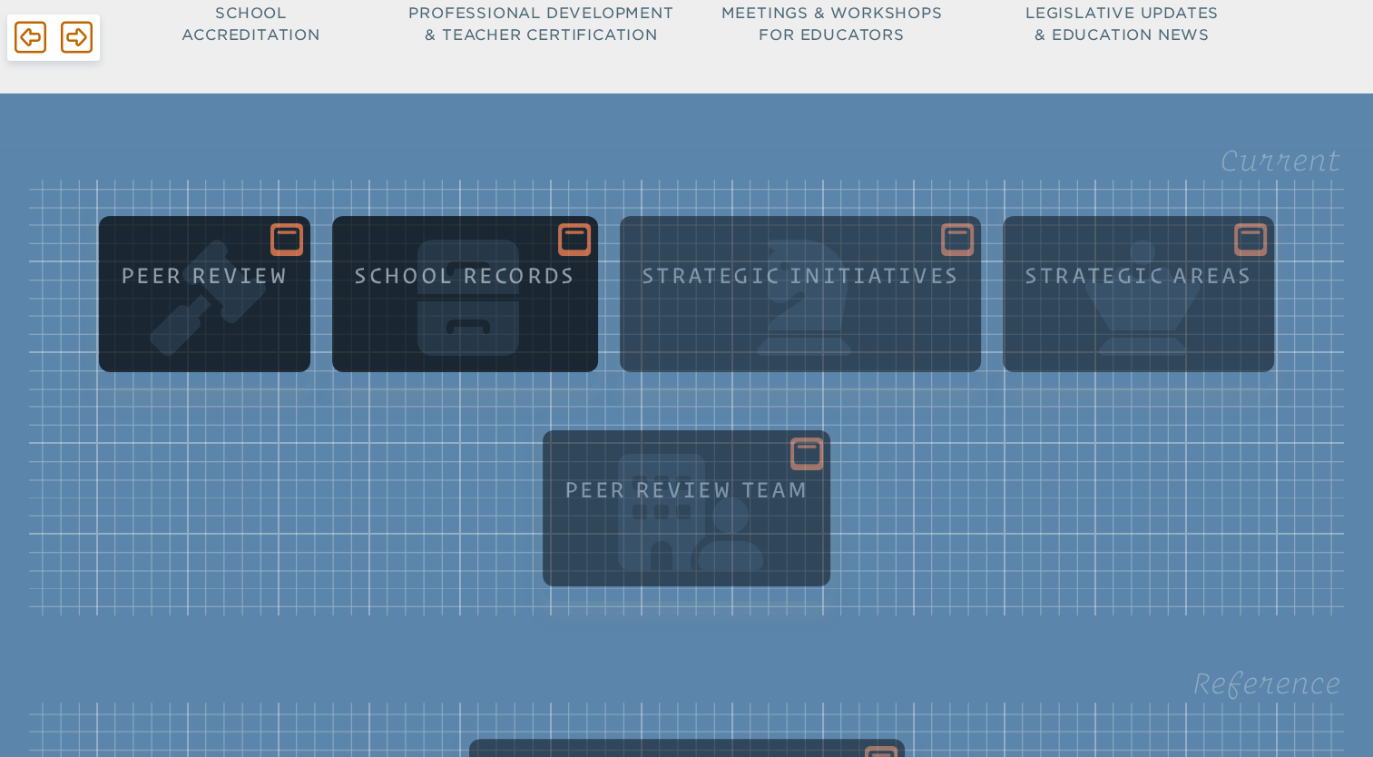
click at [571, 234] on icon at bounding box center [574, 239] width 25 height 23
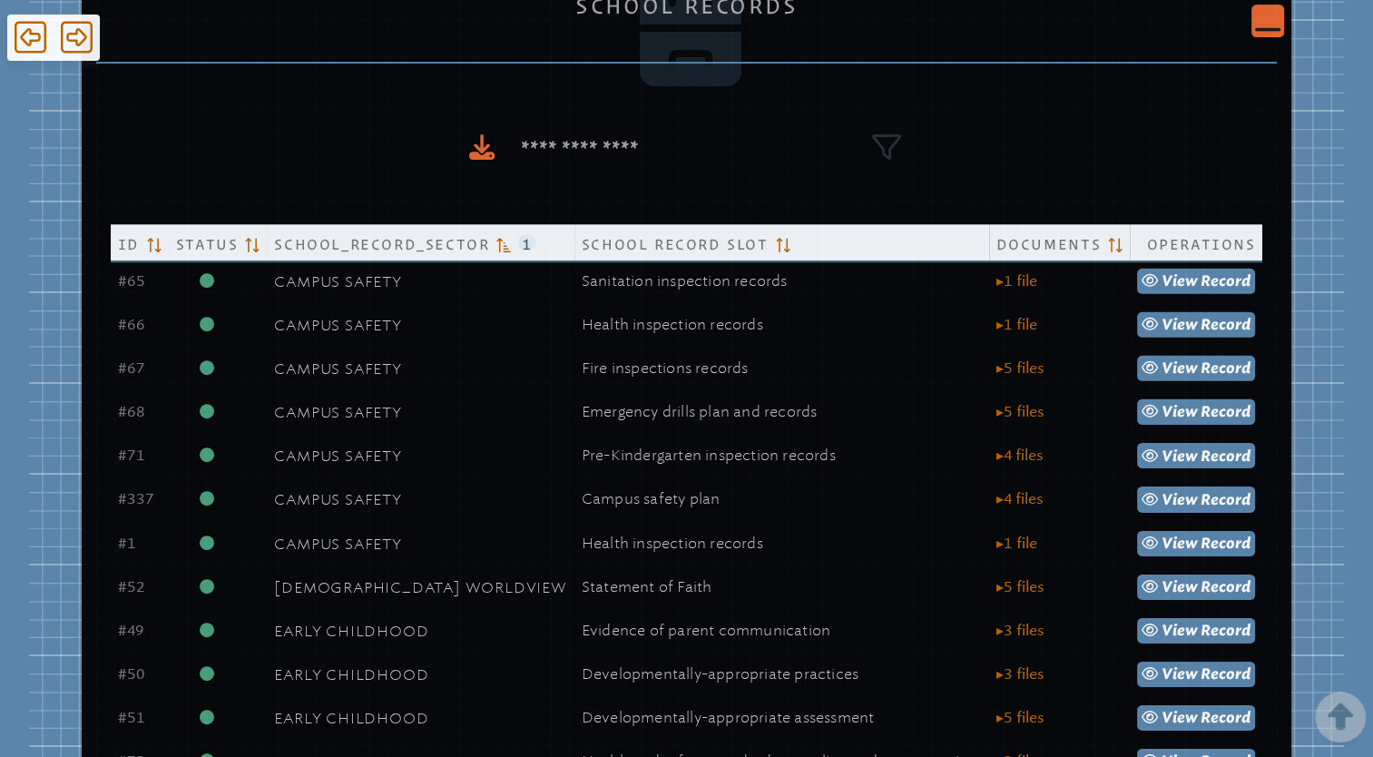
scroll to position [645, 0]
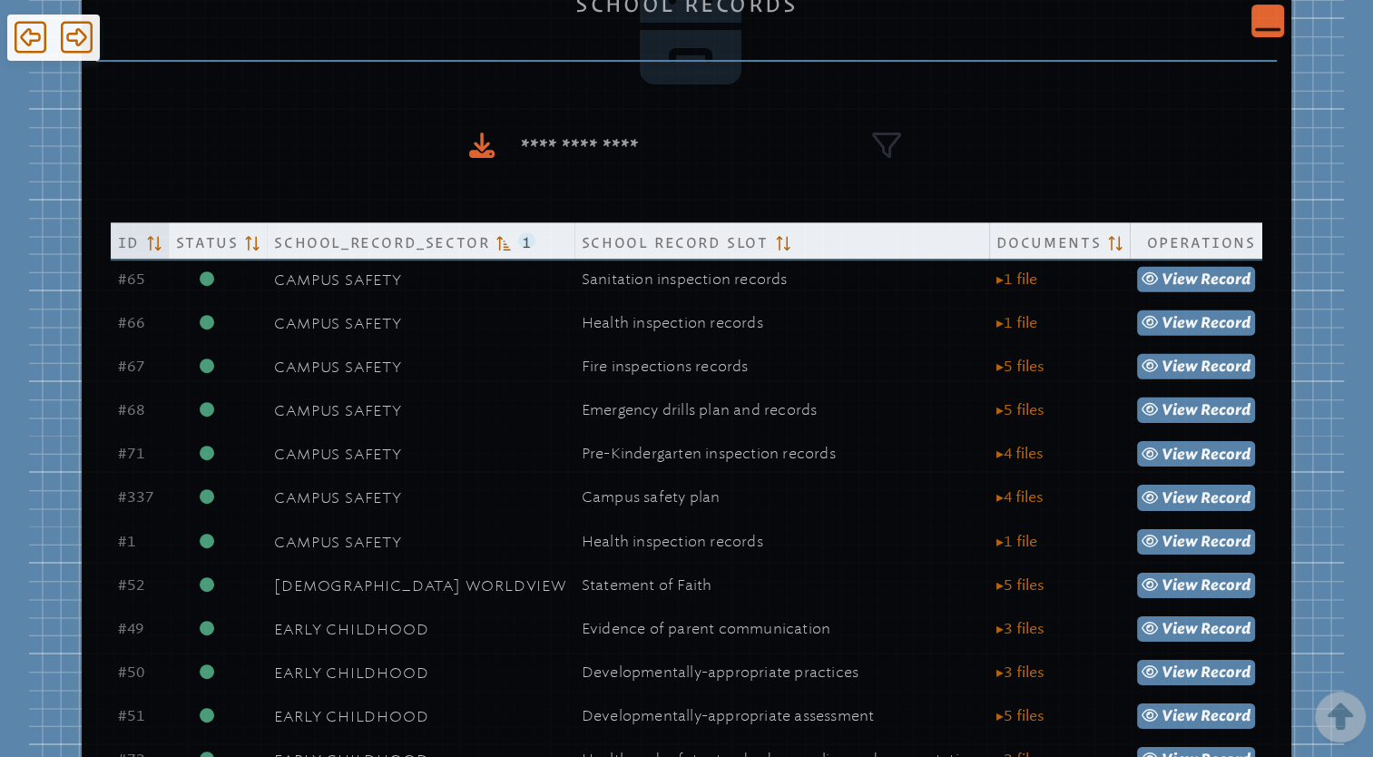
click at [158, 255] on th "Id" at bounding box center [140, 240] width 58 height 37
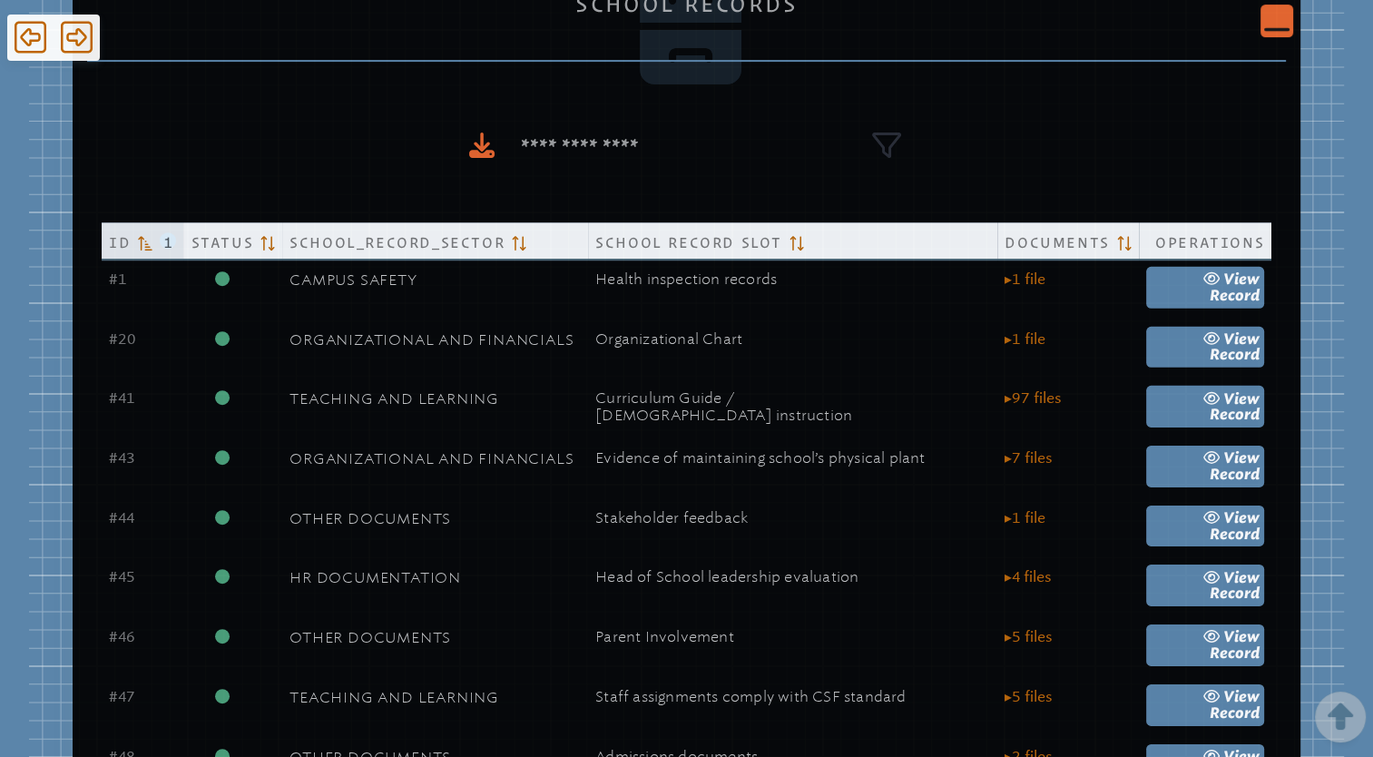
click at [168, 244] on span "1" at bounding box center [168, 240] width 16 height 16
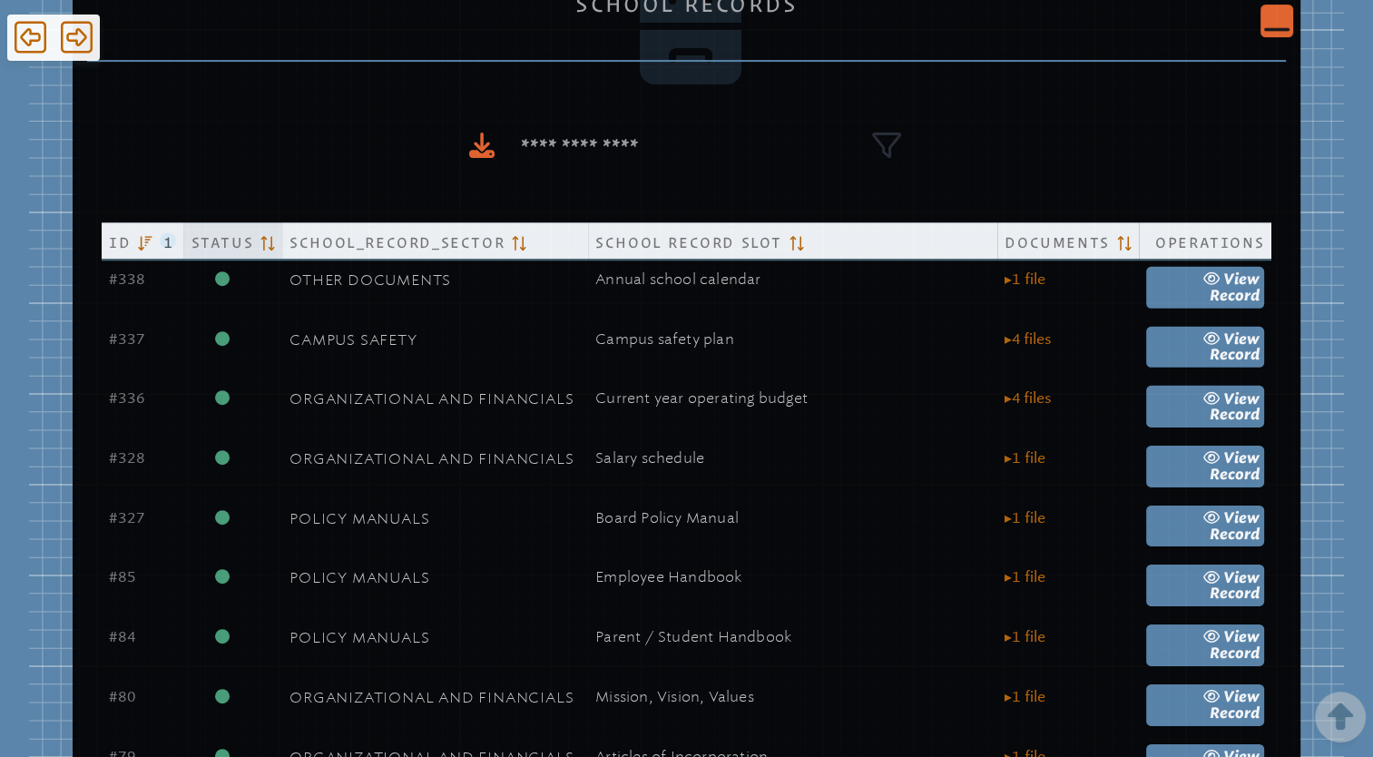
click at [245, 241] on span "Status" at bounding box center [222, 241] width 63 height 22
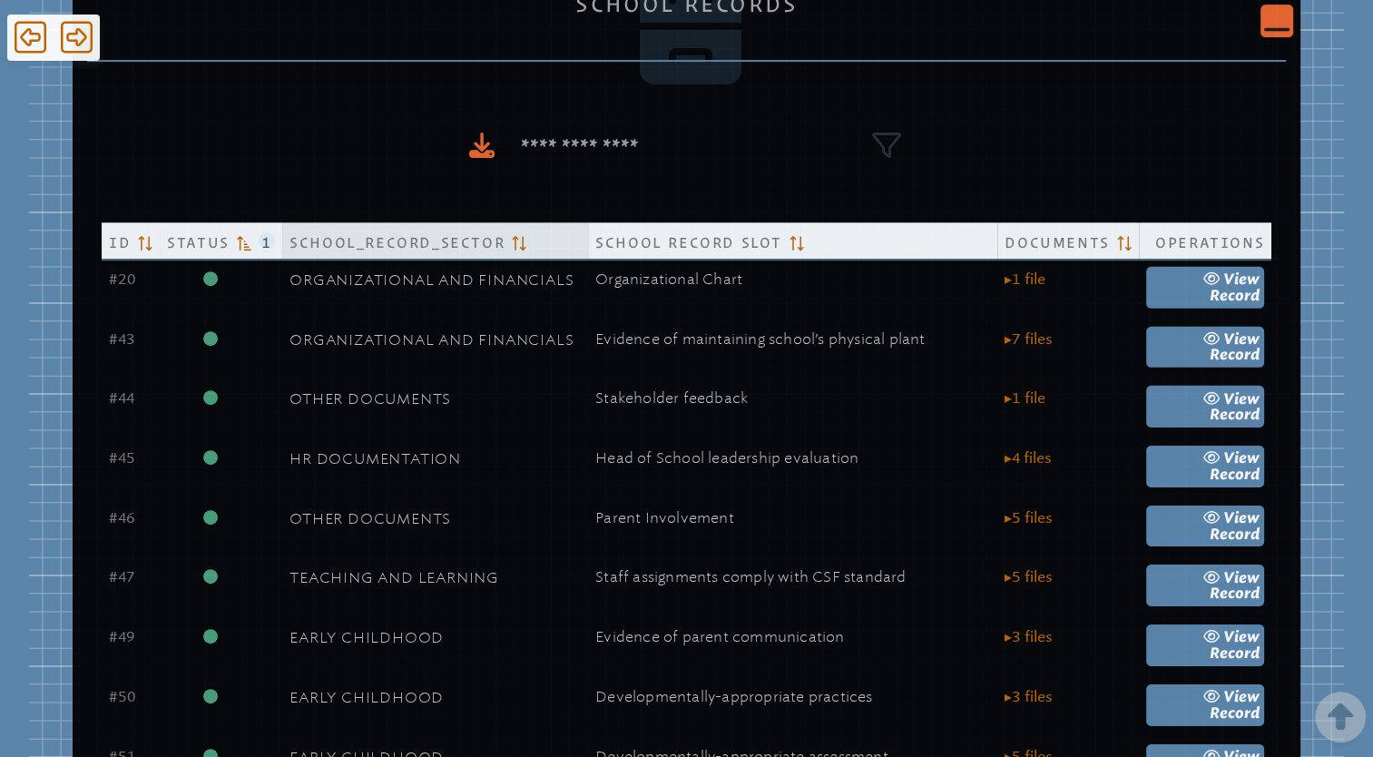
click at [365, 242] on span "School_Record_Sector" at bounding box center [397, 241] width 215 height 22
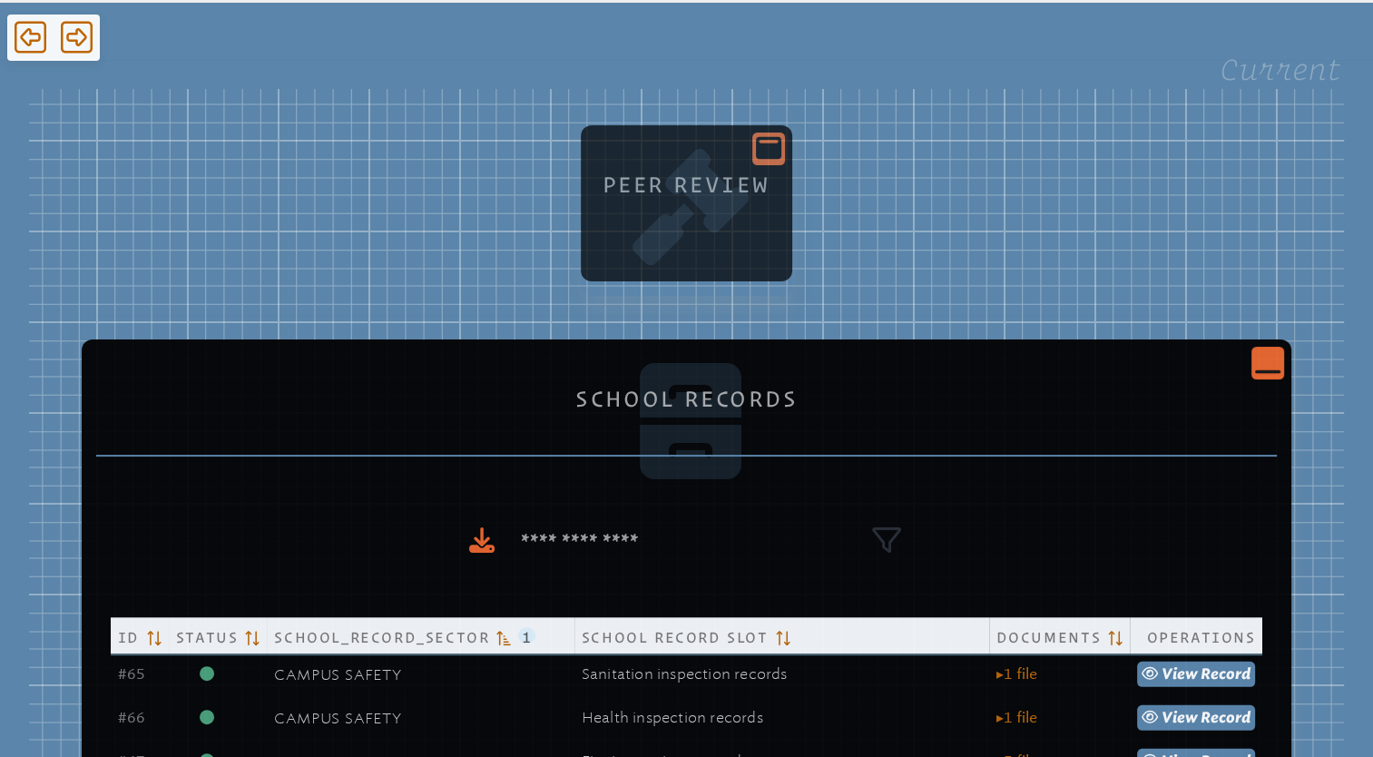
scroll to position [252, 0]
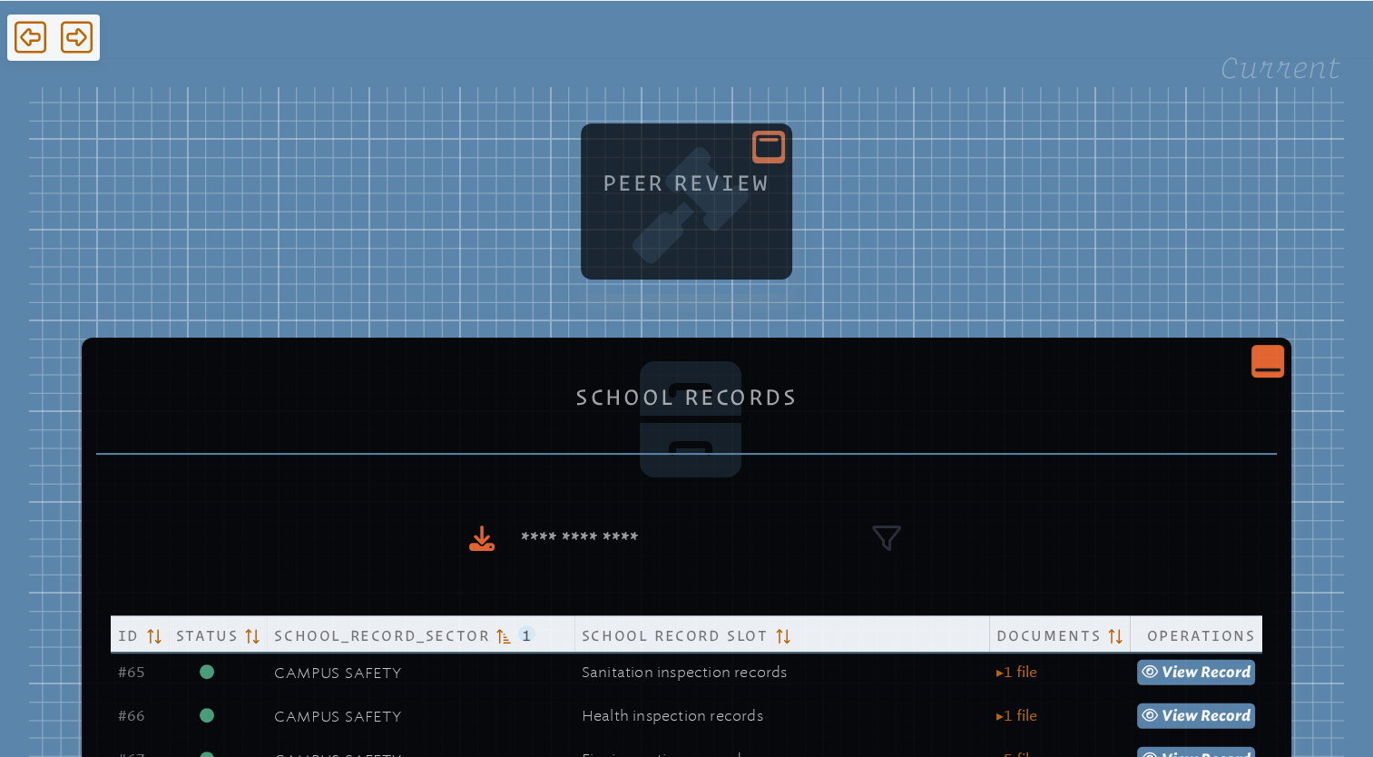
click at [1255, 364] on icon "Close Console" at bounding box center [1267, 360] width 25 height 25
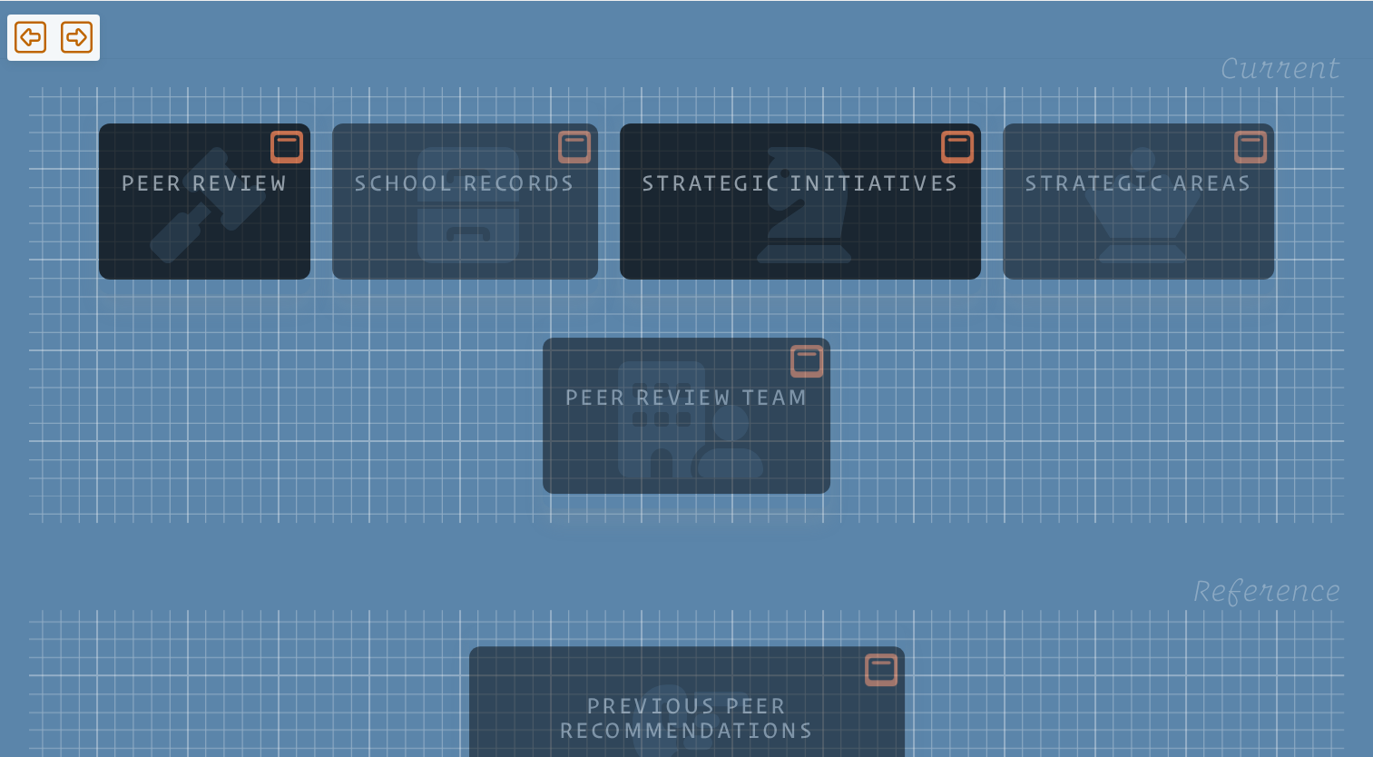
click at [958, 151] on icon at bounding box center [957, 146] width 25 height 23
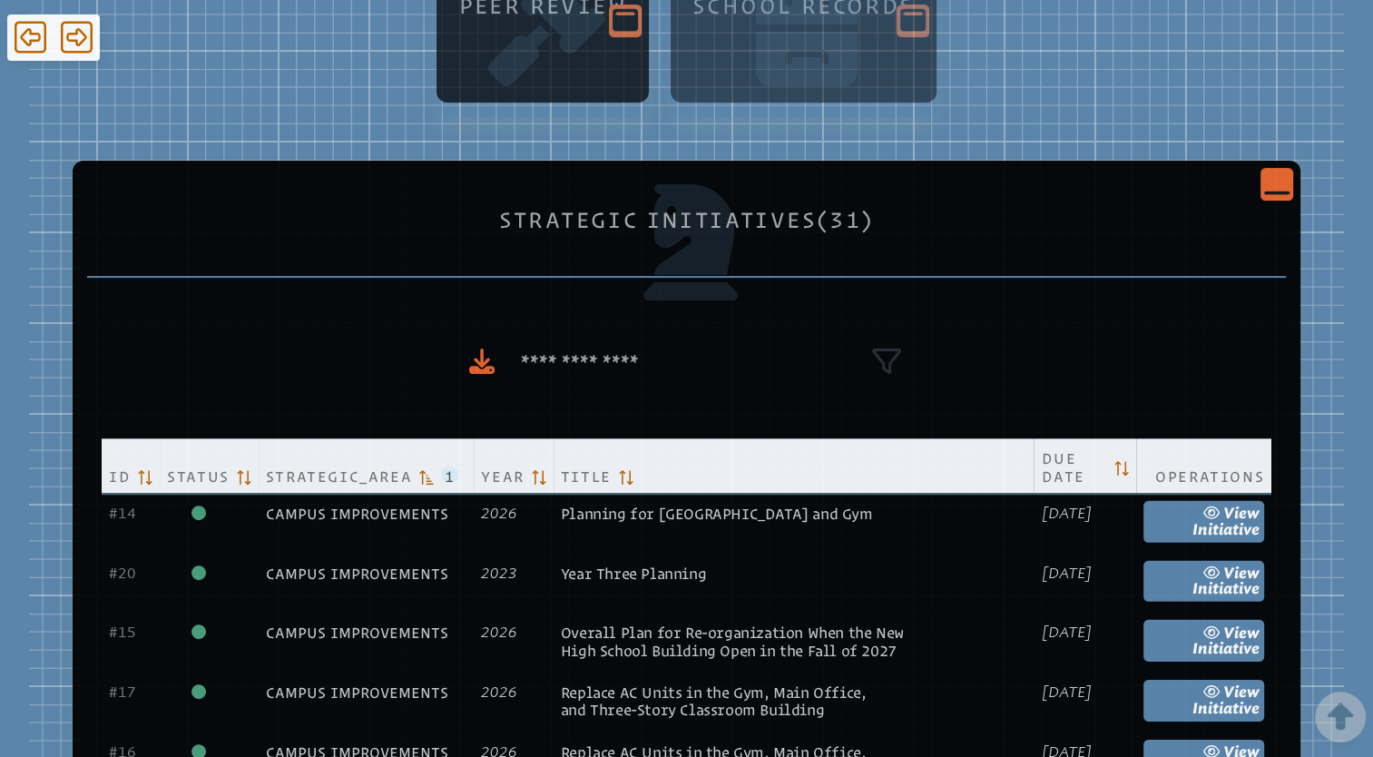
scroll to position [421, 0]
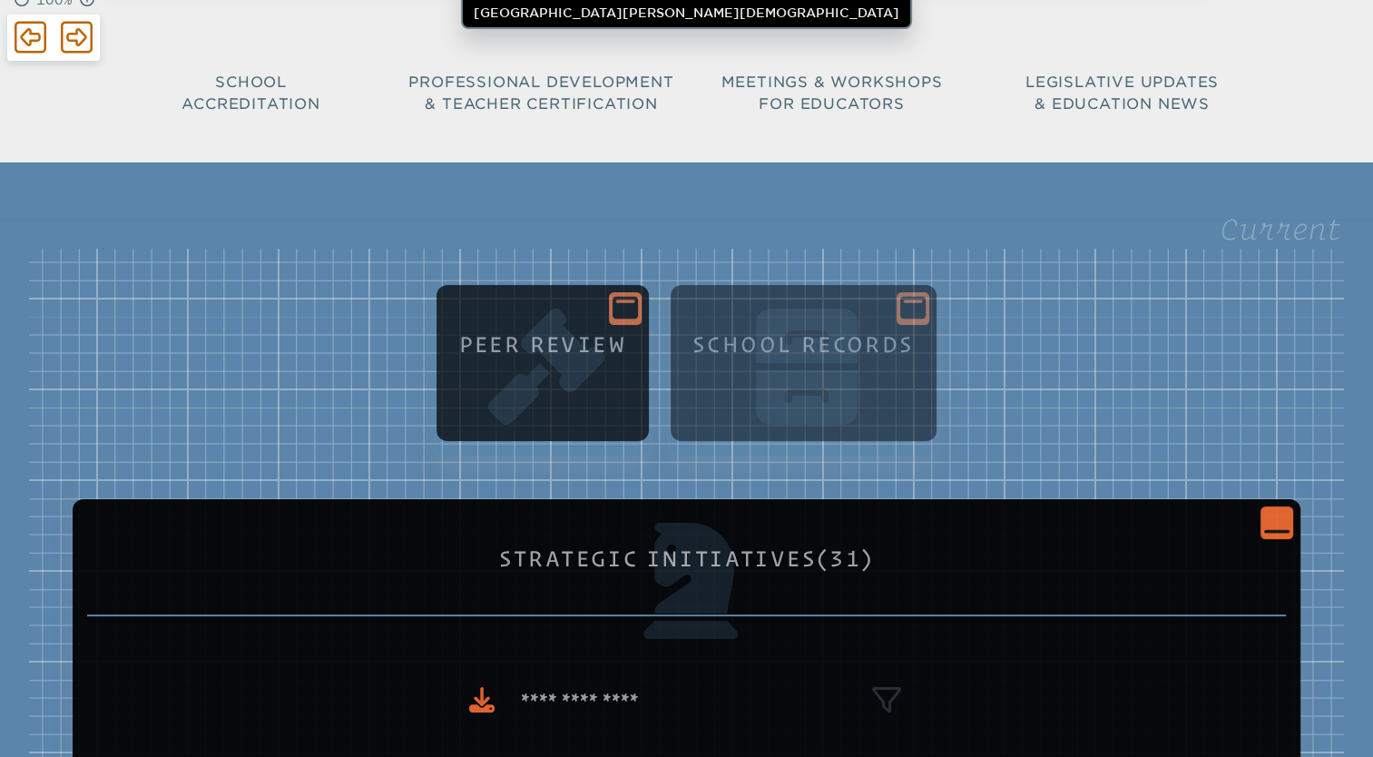
scroll to position [87, 0]
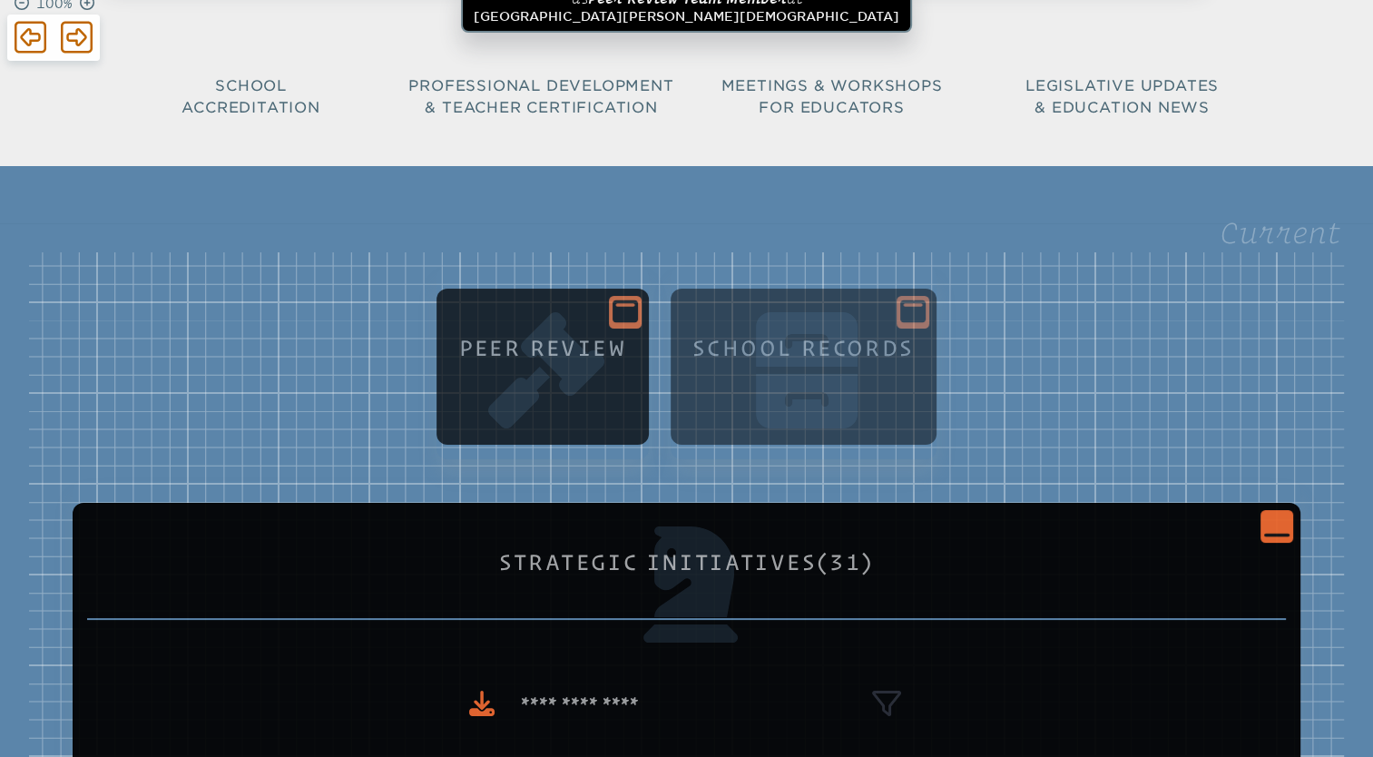
click at [1271, 526] on icon "Close Console" at bounding box center [1276, 525] width 25 height 25
